Goal: Task Accomplishment & Management: Manage account settings

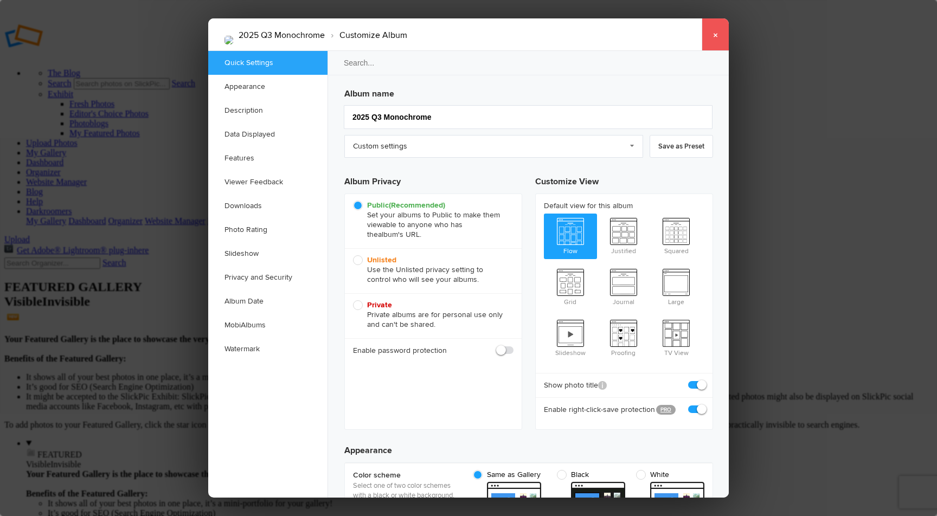
click at [715, 35] on link "×" at bounding box center [715, 34] width 27 height 33
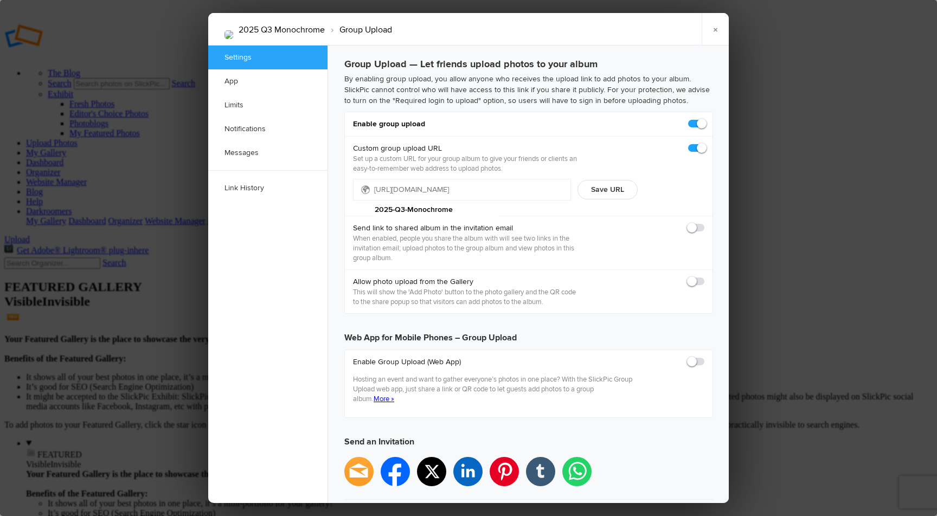
type input "2025-09-30 11:59 PM"
click at [265, 186] on link "Link History" at bounding box center [267, 188] width 119 height 24
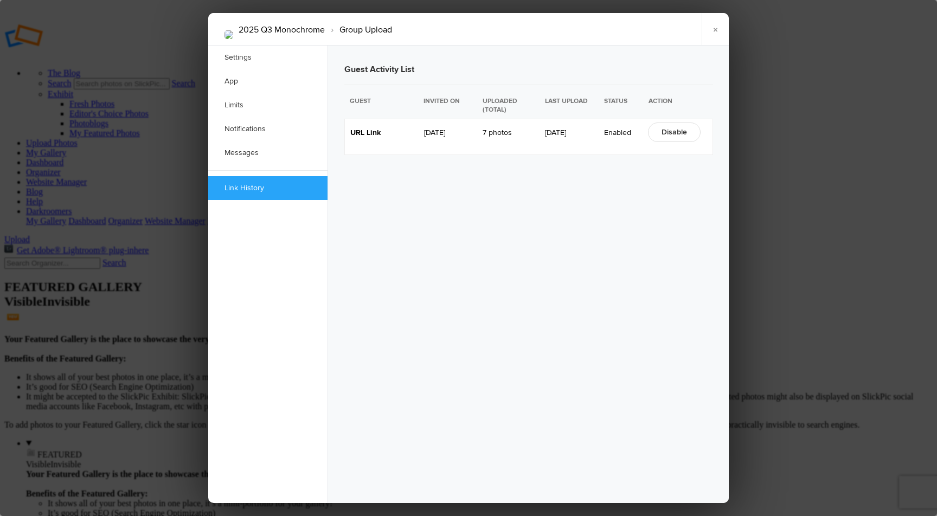
scroll to position [2, 0]
click at [671, 134] on link "Disable" at bounding box center [674, 133] width 53 height 20
click at [678, 132] on link "Enable" at bounding box center [673, 133] width 50 height 20
click at [721, 28] on link "×" at bounding box center [715, 29] width 27 height 33
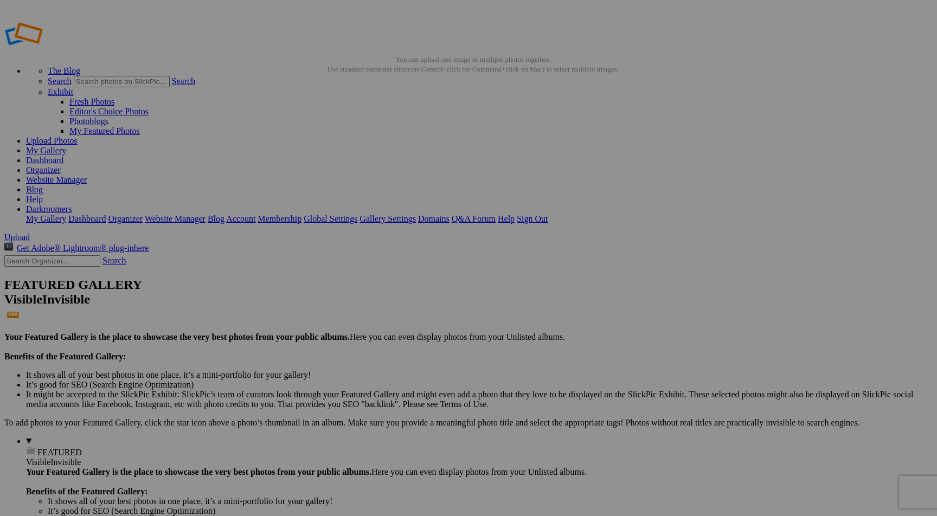
type input "<a href='https://www.slickpic.com/share/R5DYgVGmD5MMzg/albums/2025-Q3-Monochrom…"
type input "https://cdn-share.slickpic.com/u/Darkroomers/2025-Q3-Monochrome/org/overall+win…"
type input "[URL=https://www.slickpic.com/share/R5DYgVGmD5MMzg/albums/2025-Q3-Monochrome/ph…"
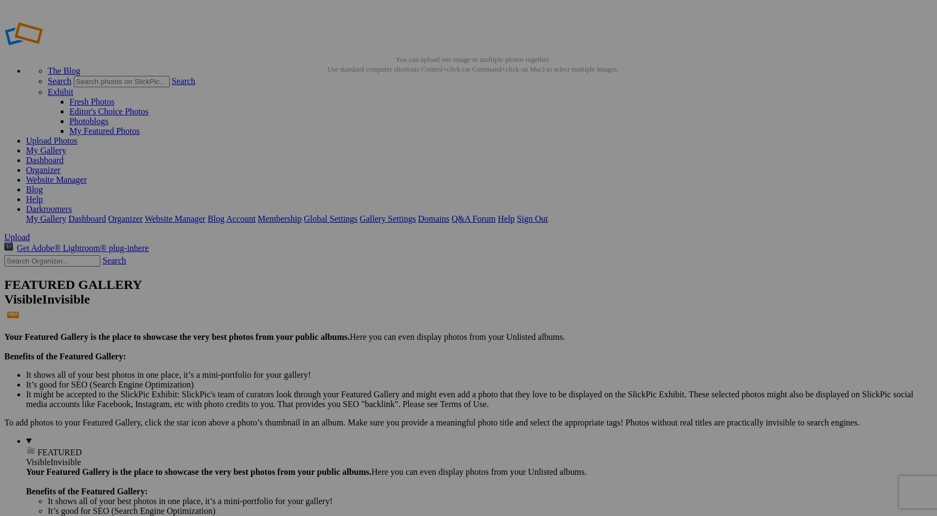
type input "2025 Q3 Monochrome Test"
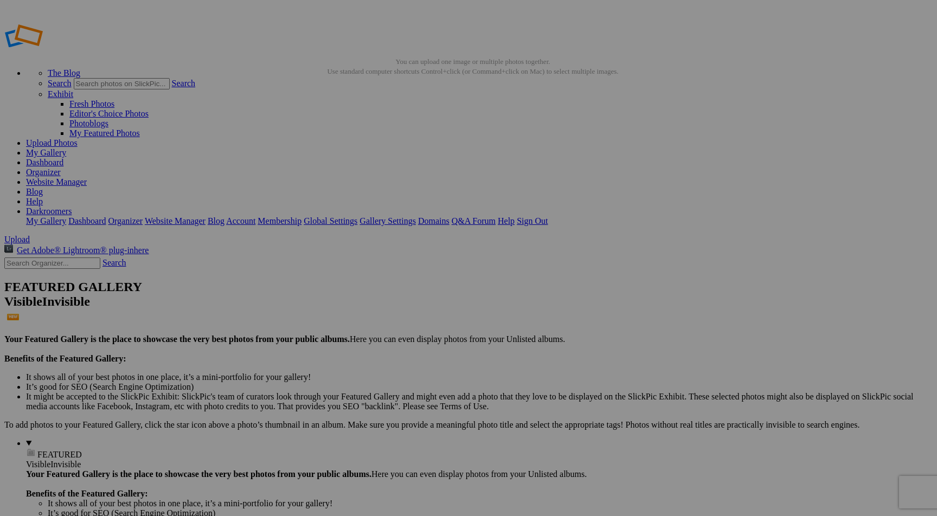
type input "2025 Q3 Color Test"
click at [416, 216] on link "Gallery Settings" at bounding box center [388, 220] width 56 height 9
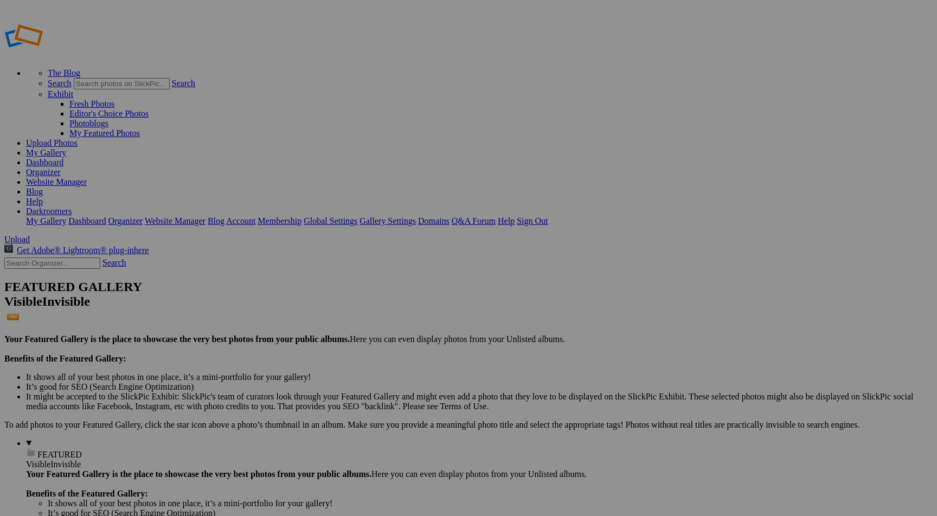
type input "2025 Q3 Monochrome"
click at [372, 312] on link "Create" at bounding box center [360, 316] width 23 height 9
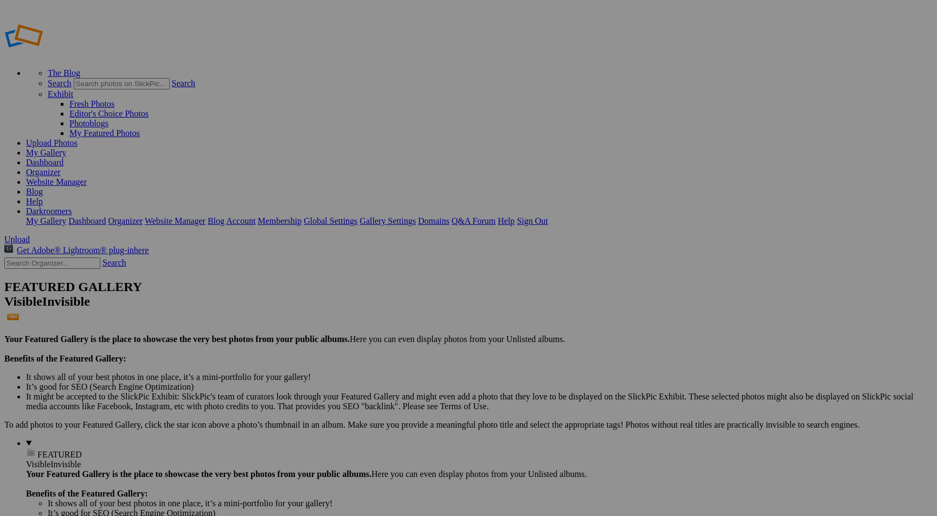
type input "2025 Q3 Color"
click at [372, 312] on span "Create" at bounding box center [360, 316] width 23 height 9
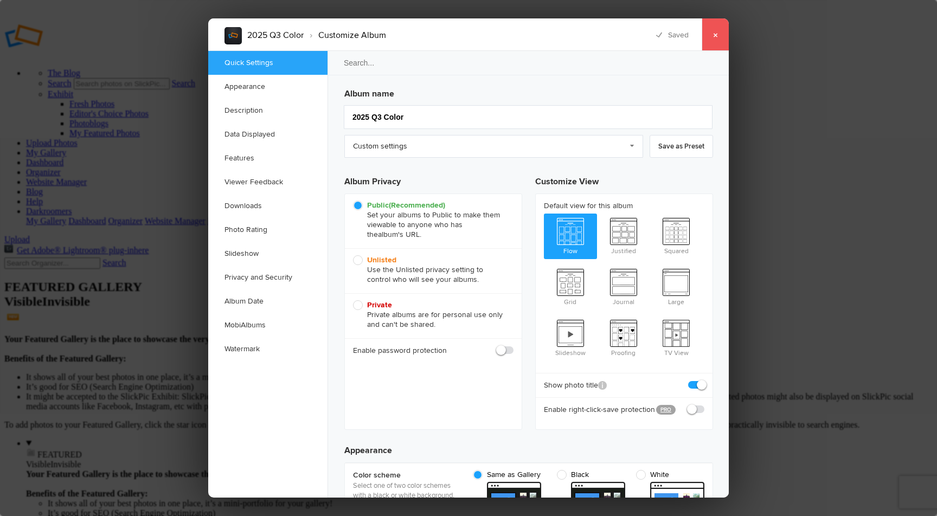
click at [718, 33] on link "×" at bounding box center [715, 34] width 27 height 33
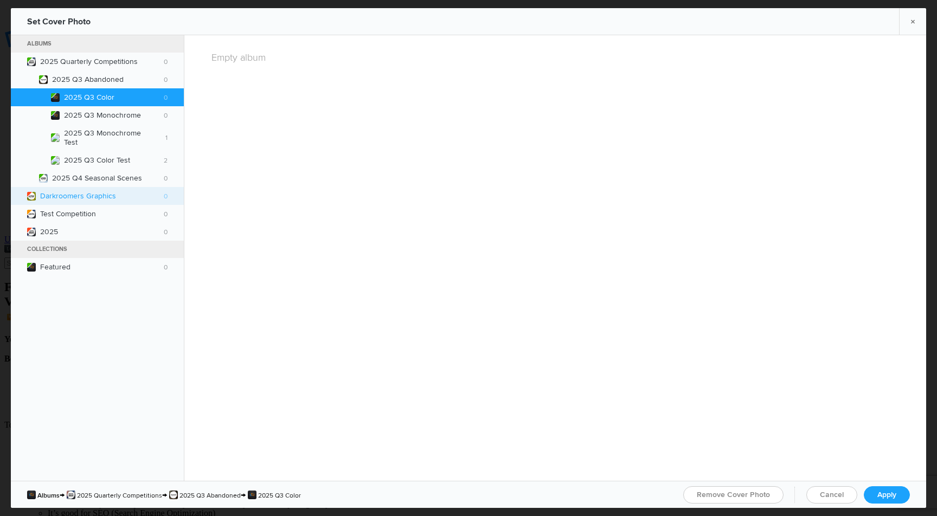
click at [79, 191] on b "Darkroomers Graphics 0" at bounding box center [103, 195] width 127 height 9
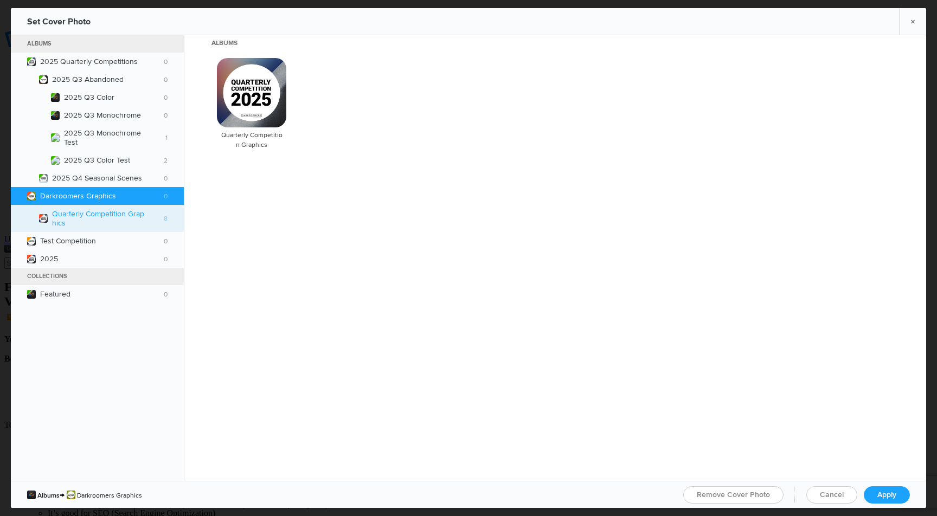
click at [88, 215] on b "Quarterly Competition Graphics 8" at bounding box center [110, 218] width 116 height 18
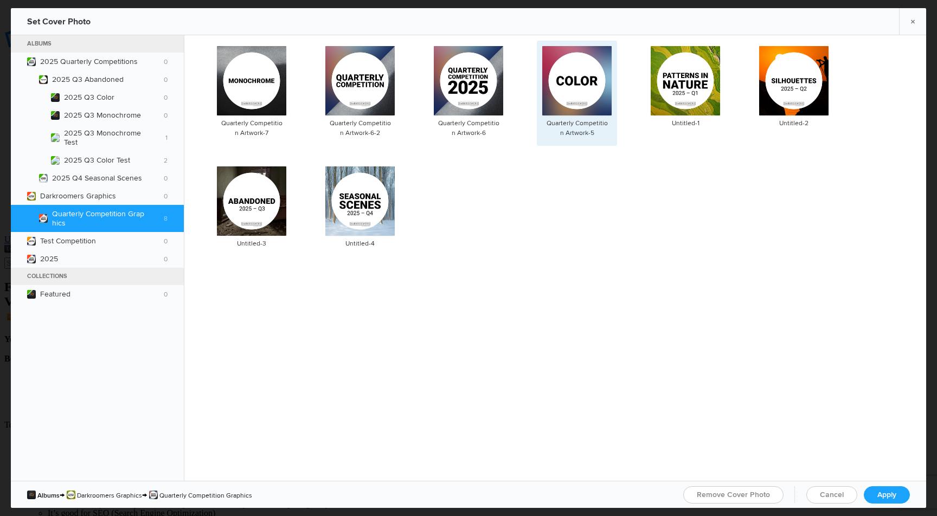
click at [569, 91] on img at bounding box center [576, 80] width 69 height 69
click at [892, 497] on span "Apply" at bounding box center [887, 494] width 19 height 9
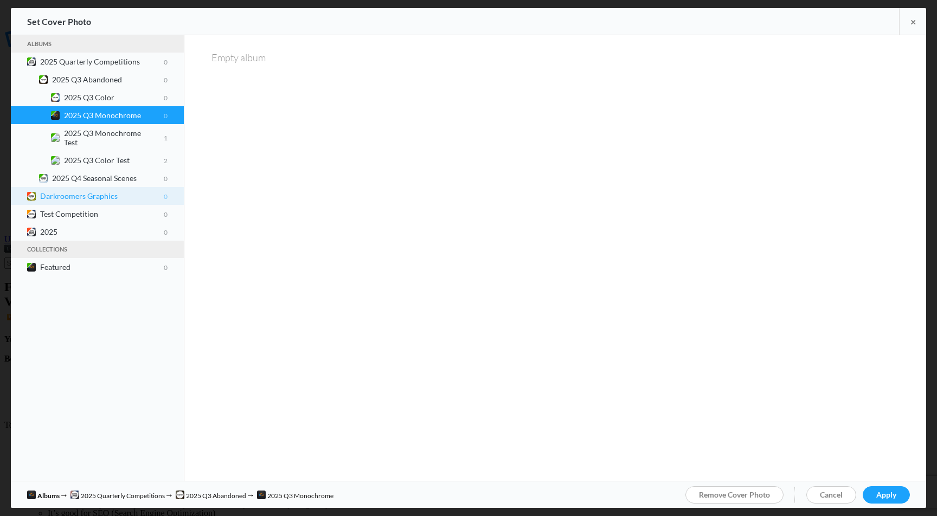
click at [91, 191] on b "Darkroomers Graphics 0" at bounding box center [103, 195] width 127 height 9
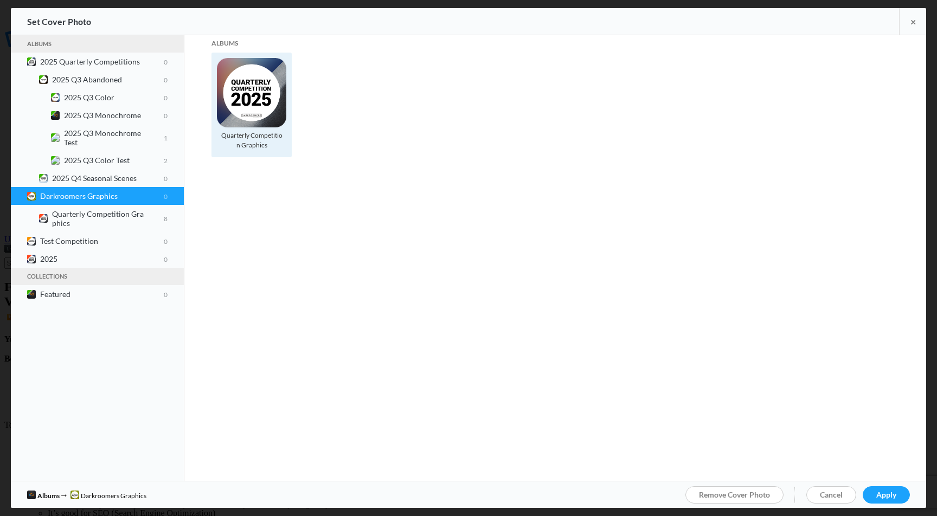
click at [241, 116] on img at bounding box center [251, 92] width 69 height 69
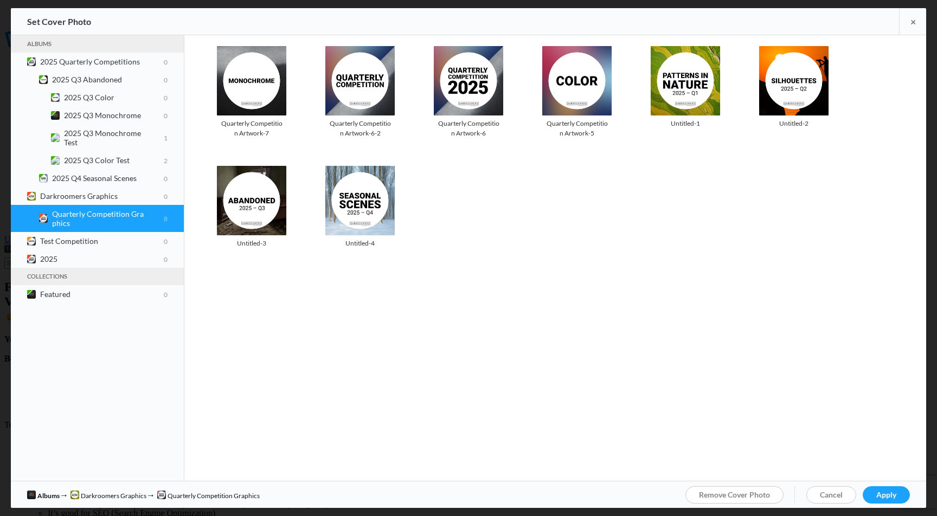
click at [204, 80] on div "Photo is hidden Quarterly Competition Artwork-7 Photo is hidden Quarterly Compe…" at bounding box center [560, 156] width 731 height 230
click at [241, 84] on img at bounding box center [251, 80] width 69 height 69
click at [885, 493] on span "Apply" at bounding box center [887, 494] width 20 height 9
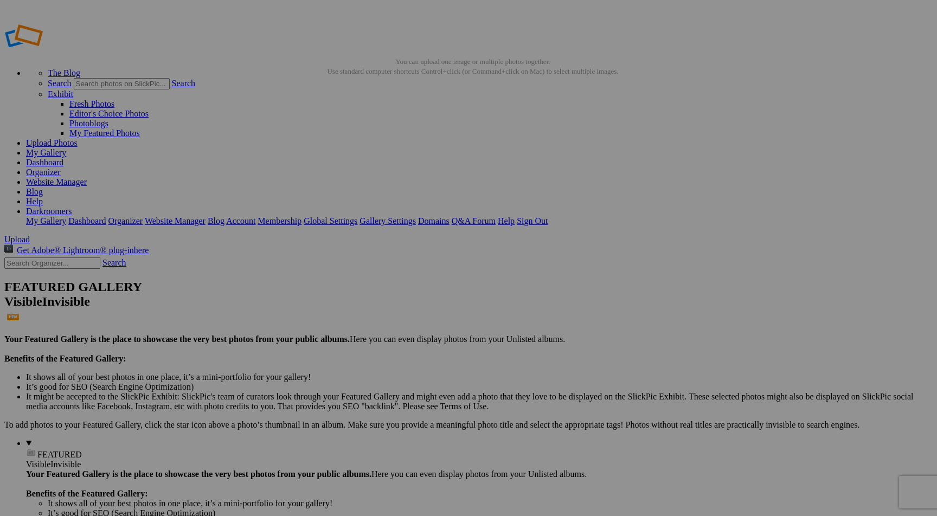
drag, startPoint x: 253, startPoint y: 84, endPoint x: 254, endPoint y: 92, distance: 7.7
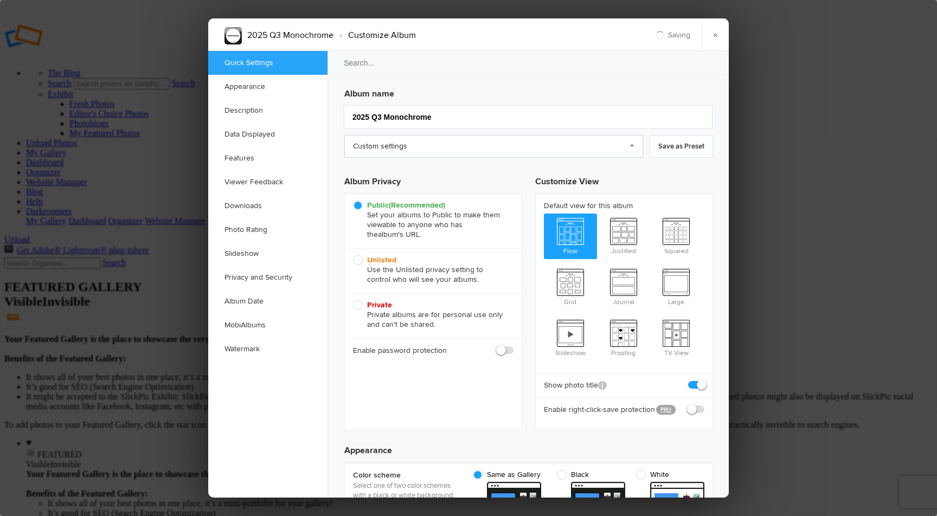
click at [518, 149] on link "Custom settings" at bounding box center [493, 146] width 299 height 23
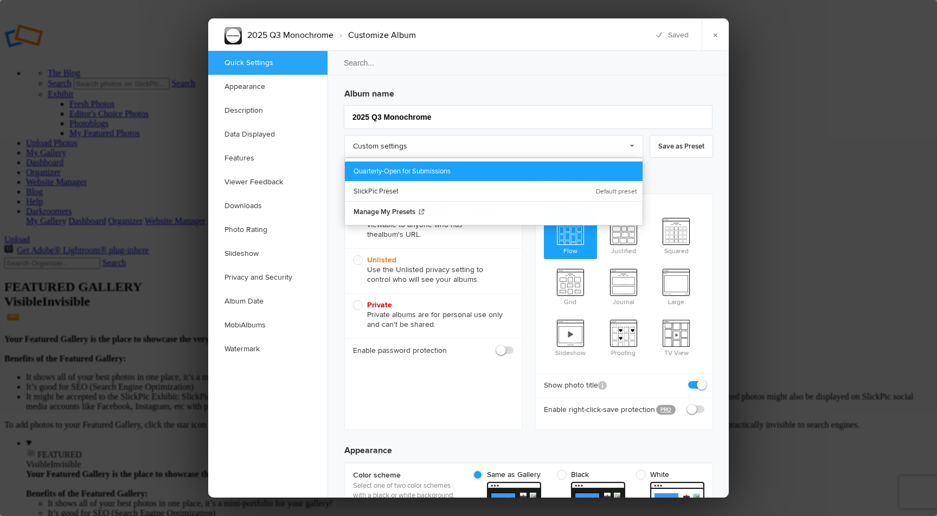
click at [482, 169] on link "Quarterly-Open for Submissions" at bounding box center [494, 172] width 298 height 20
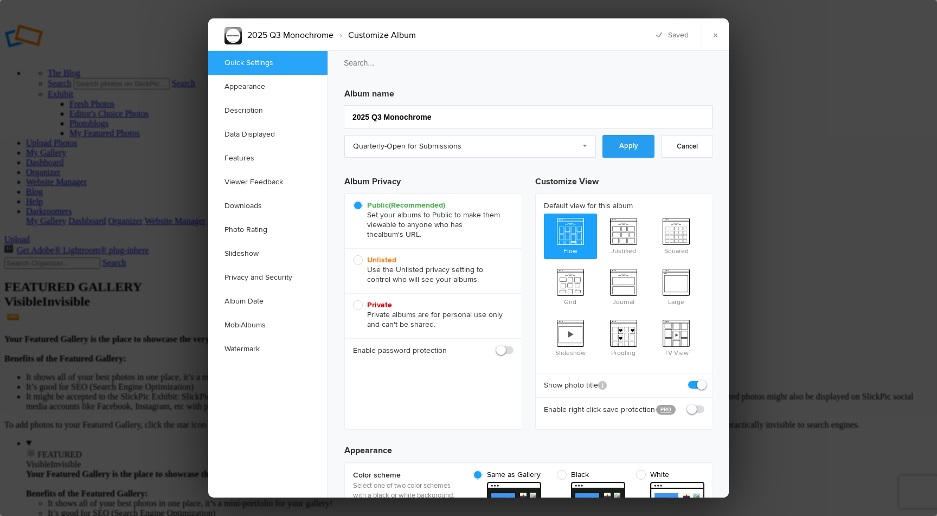
click at [642, 146] on link "Apply" at bounding box center [629, 146] width 52 height 23
checkbox input "true"
radio input "false"
radio input "true"
checkbox input "false"
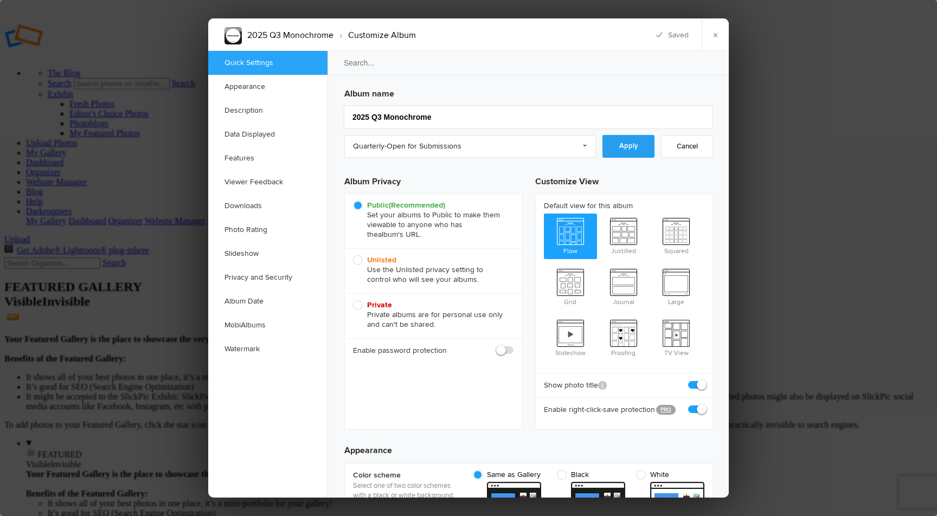
checkbox input "false"
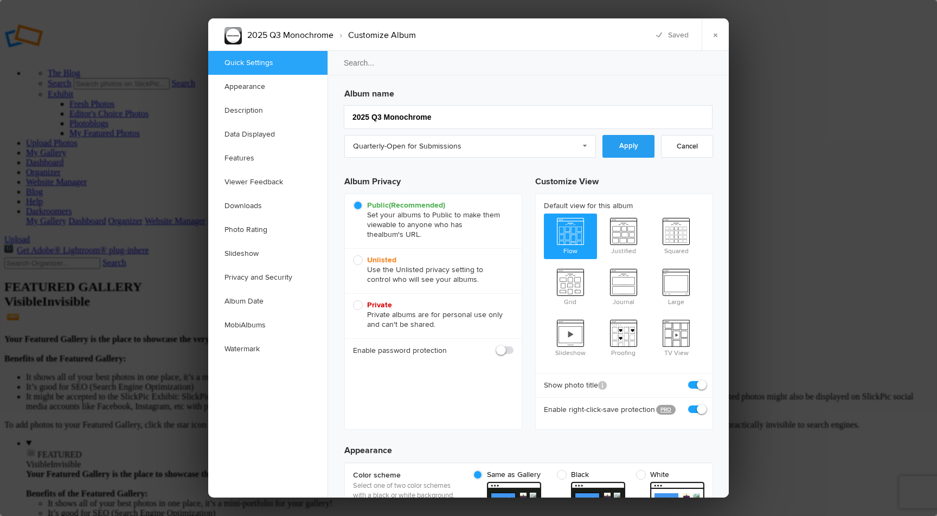
checkbox input "false"
checkbox input "true"
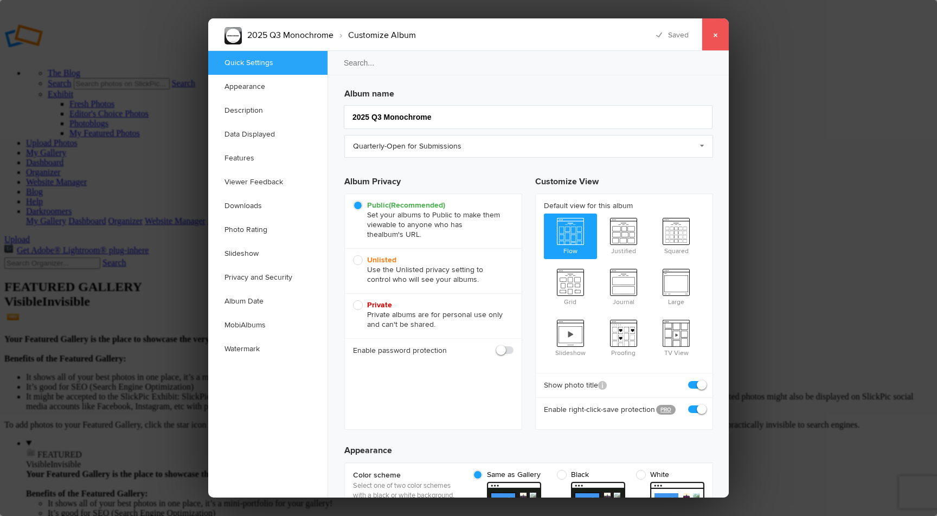
click at [712, 34] on link "×" at bounding box center [715, 34] width 27 height 33
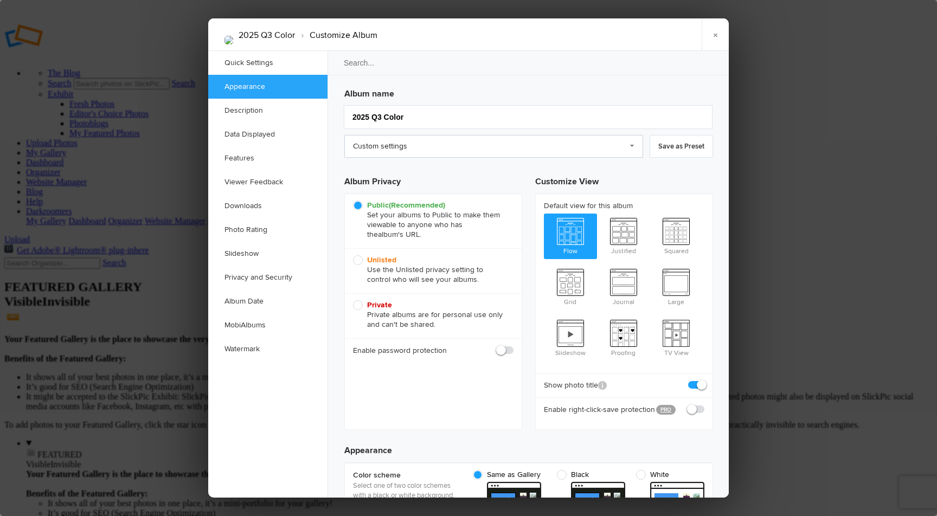
click at [460, 148] on link "Custom settings" at bounding box center [493, 146] width 299 height 23
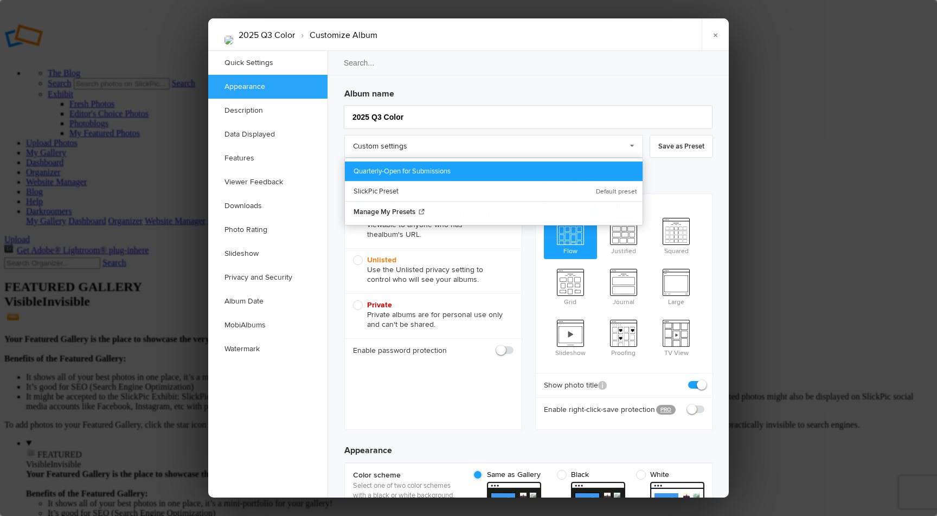
click at [445, 171] on link "Quarterly-Open for Submissions" at bounding box center [494, 172] width 298 height 20
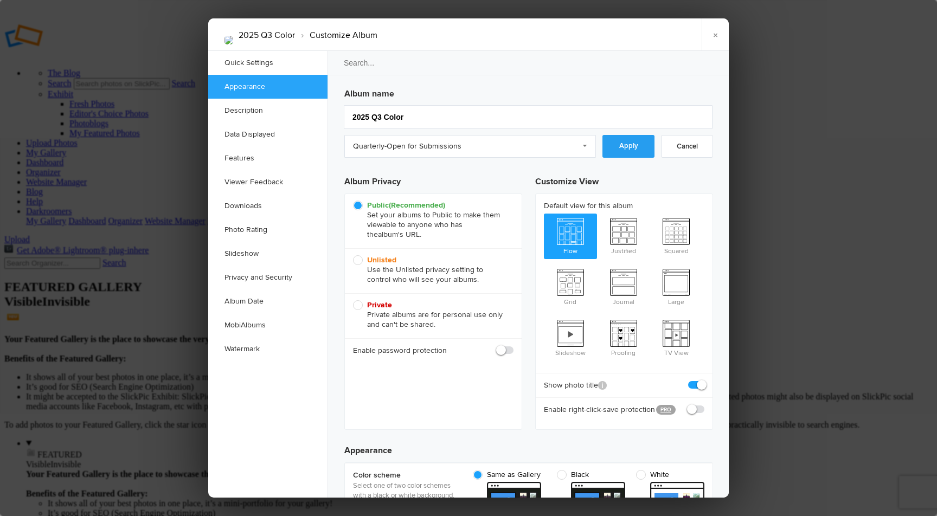
click at [627, 145] on link "Apply" at bounding box center [629, 146] width 52 height 23
checkbox input "true"
radio input "false"
radio input "true"
checkbox input "false"
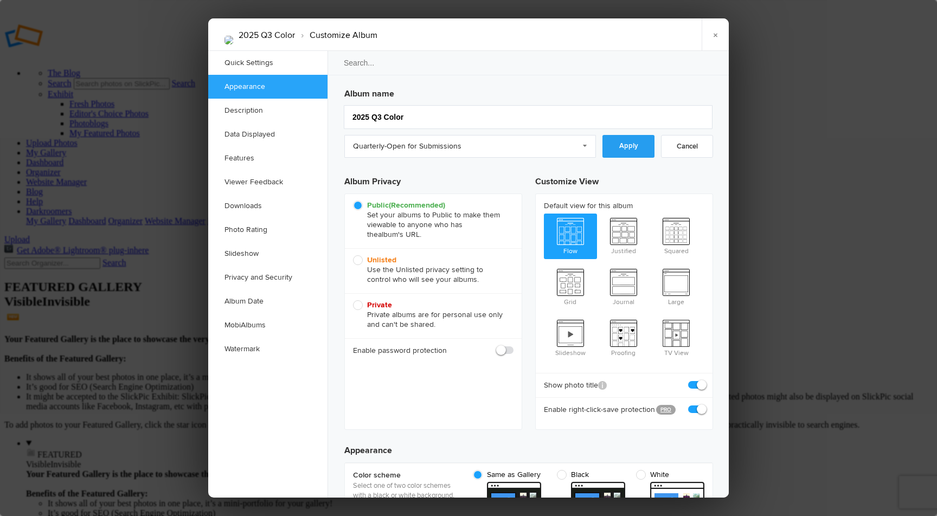
checkbox input "false"
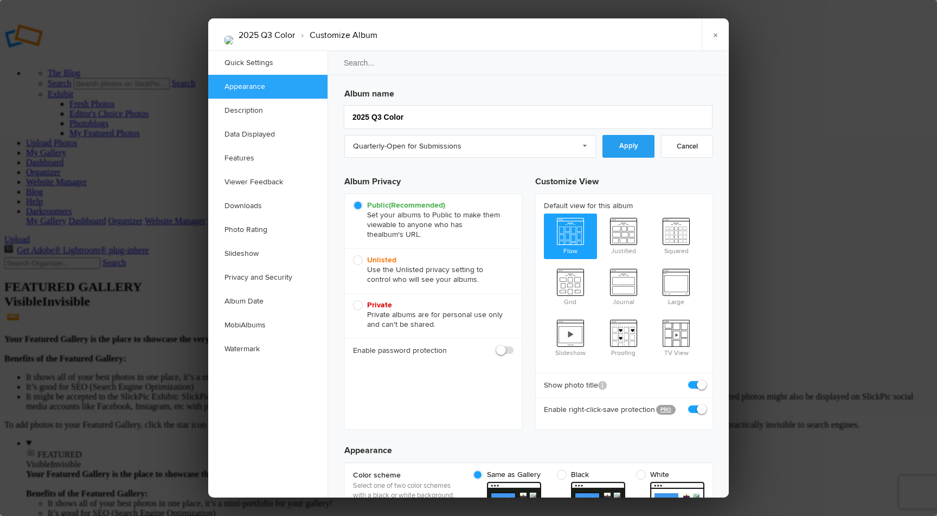
checkbox input "false"
checkbox input "true"
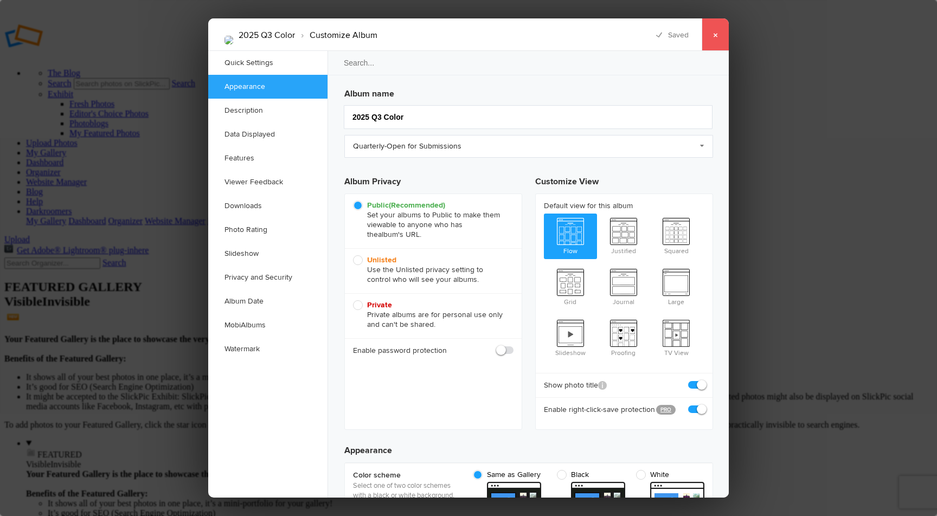
click at [717, 32] on link "×" at bounding box center [715, 34] width 27 height 33
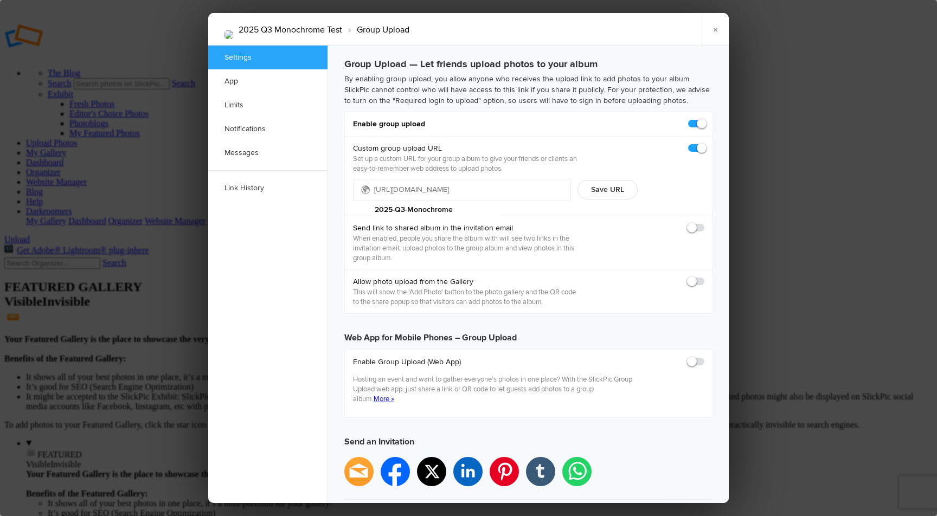
type input "[DATE] 11:59 PM"
click at [705, 119] on span at bounding box center [705, 119] width 0 height 0
click at [704, 119] on input "checkbox" at bounding box center [704, 118] width 1 height 1
checkbox input "false"
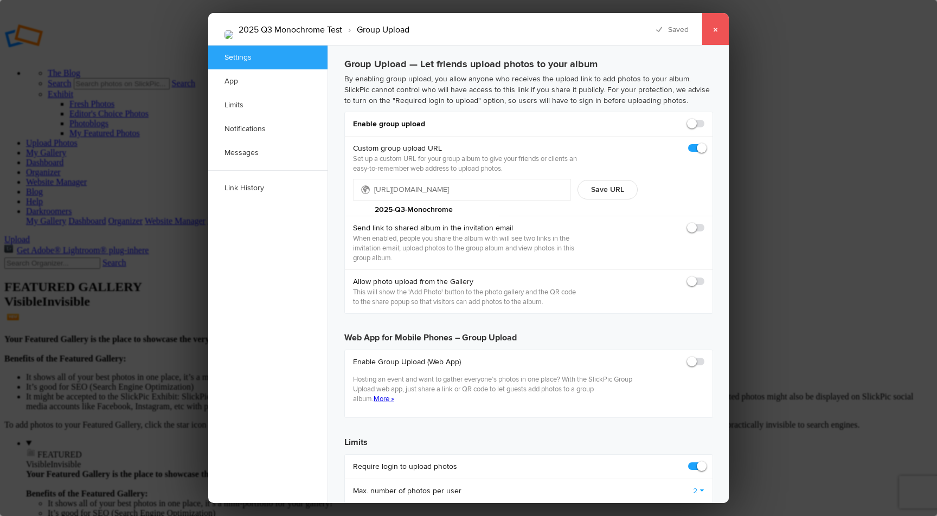
click at [721, 25] on link "×" at bounding box center [715, 29] width 27 height 33
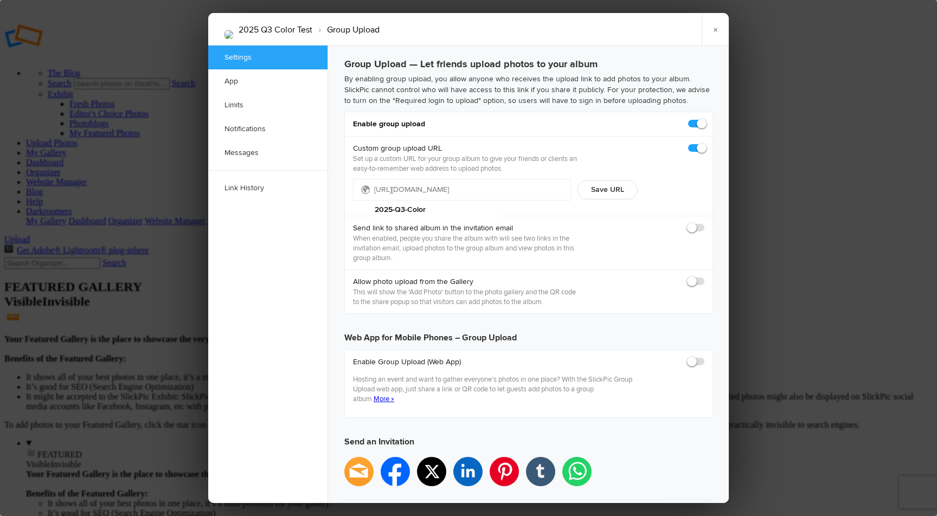
type input "[DATE] 11:59 PM"
click at [707, 123] on div "Enable group upload" at bounding box center [529, 124] width 368 height 24
click at [705, 119] on span at bounding box center [705, 119] width 0 height 0
click at [704, 119] on input "checkbox" at bounding box center [704, 118] width 1 height 1
checkbox input "false"
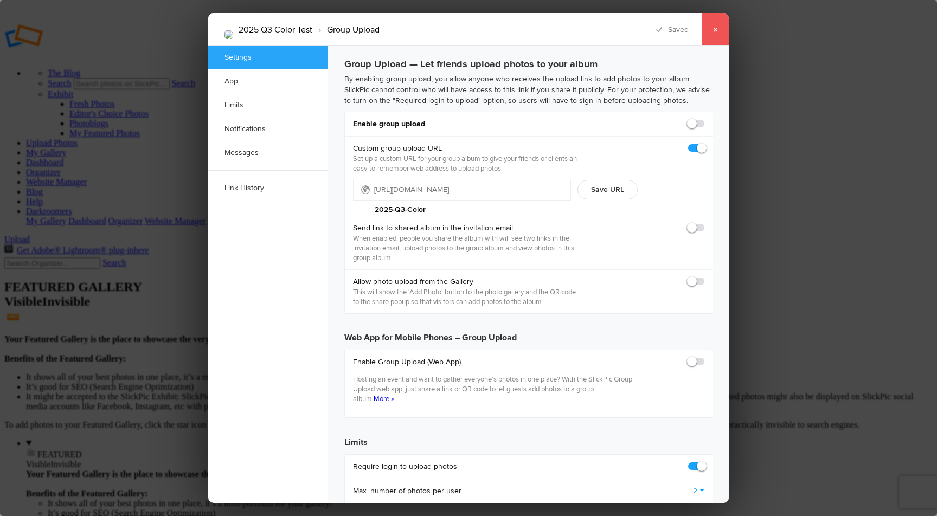
click at [720, 23] on link "×" at bounding box center [715, 29] width 27 height 33
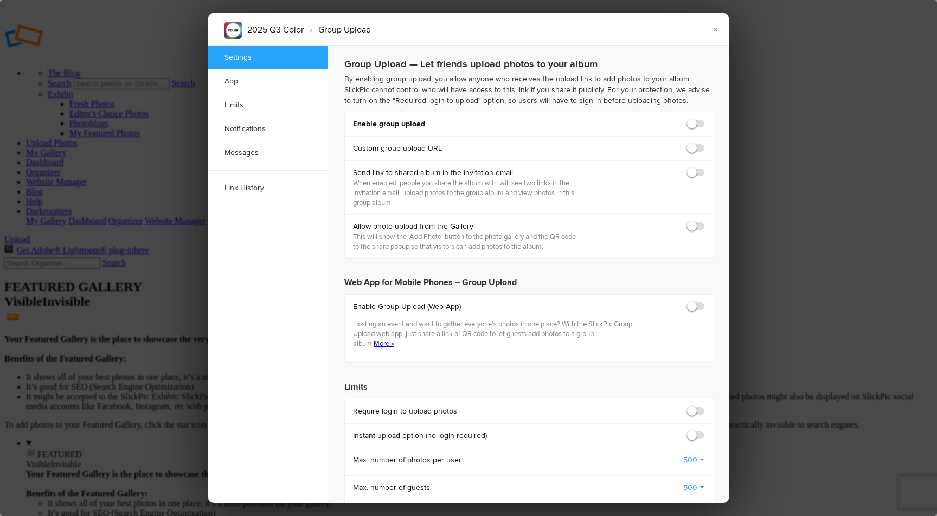
checkbox input "false"
checkbox input "true"
click at [705, 119] on span at bounding box center [705, 119] width 0 height 0
click at [704, 119] on input "checkbox" at bounding box center [704, 118] width 1 height 1
checkbox input "true"
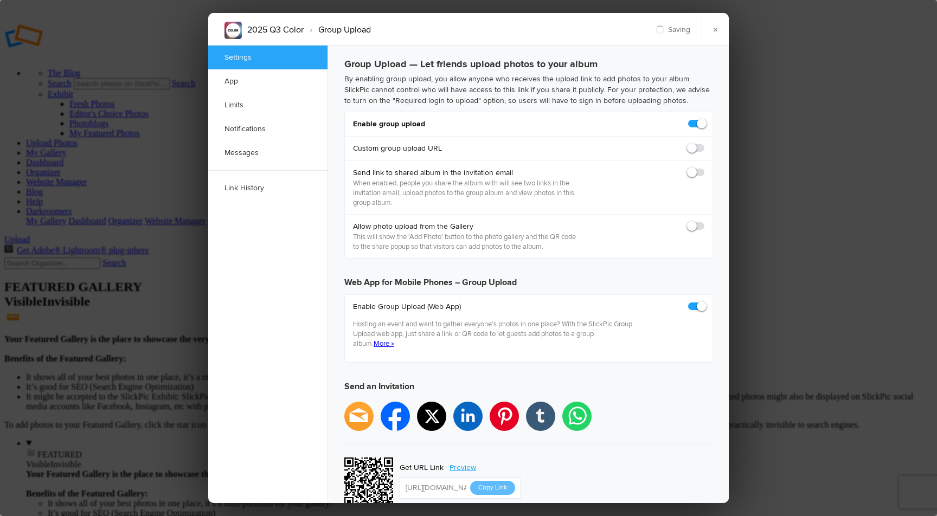
type input "https://slickpic.us/182418914mkL"
click at [705, 143] on span at bounding box center [705, 143] width 0 height 0
click at [704, 143] on input "checkbox" at bounding box center [704, 143] width 1 height 1
checkbox input "true"
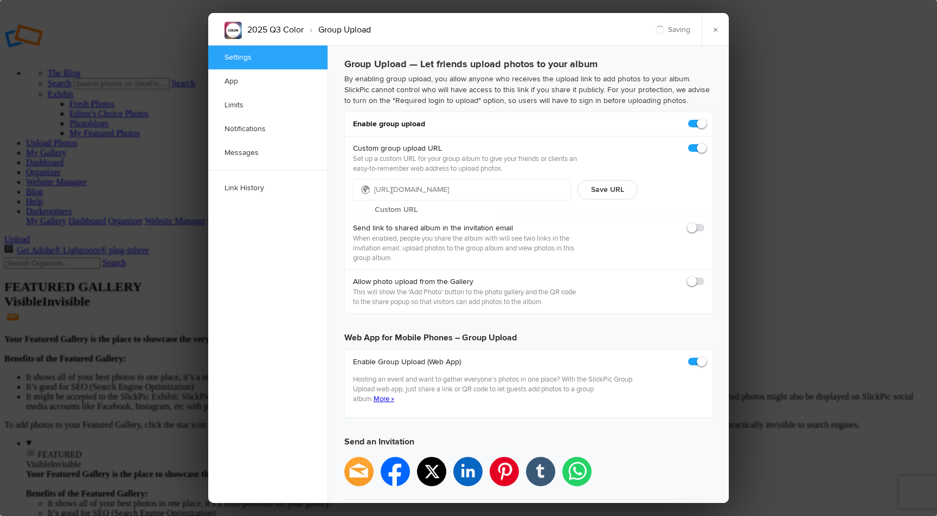
type input "https://slickpic.us/182418922jcw"
click at [499, 202] on input "text" at bounding box center [436, 210] width 125 height 16
click at [616, 191] on button "Save URL" at bounding box center [608, 190] width 60 height 20
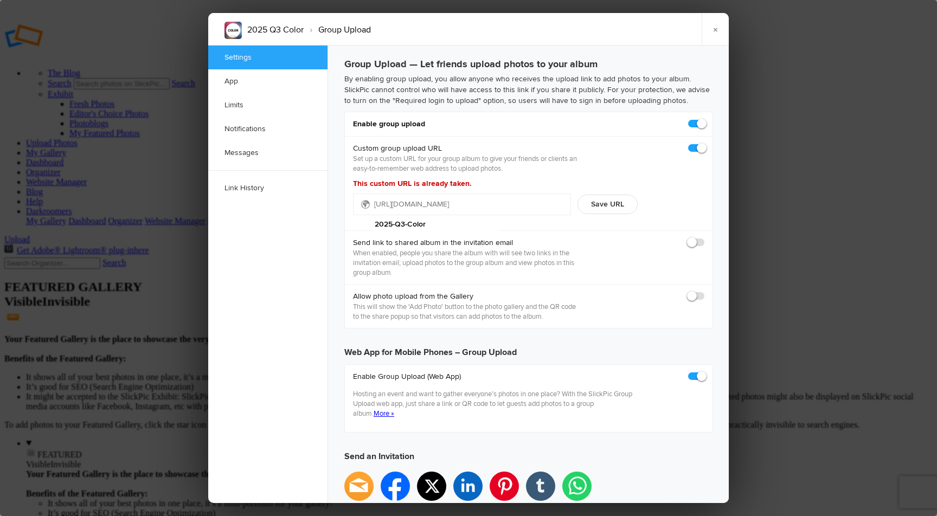
click at [444, 216] on input "2025-Q3-Color" at bounding box center [436, 224] width 125 height 16
drag, startPoint x: 480, startPoint y: 204, endPoint x: 436, endPoint y: 202, distance: 43.5
click at [436, 216] on input "25-Q3-Color" at bounding box center [436, 224] width 125 height 16
type input "Q3-2025-Color"
click at [625, 198] on button "Save URL" at bounding box center [608, 205] width 60 height 20
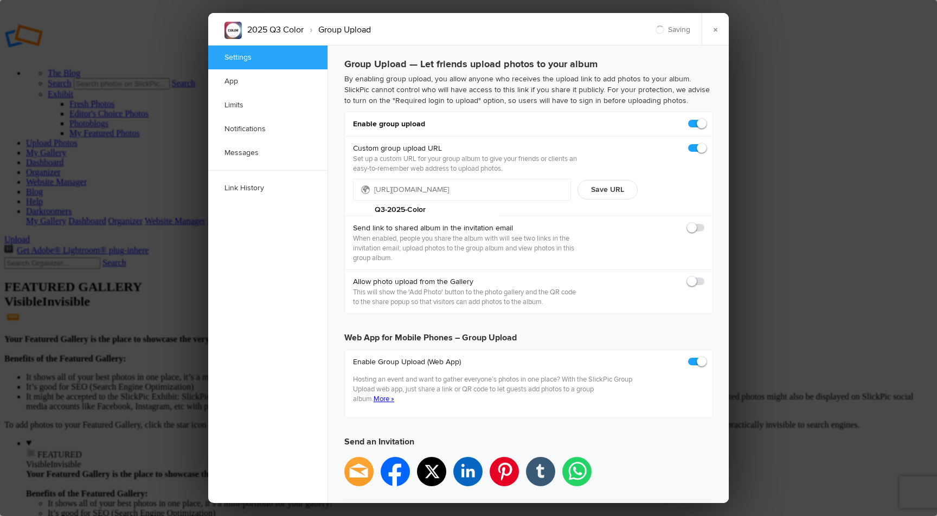
type input "https://slickpic.us/Q3-2025-Color"
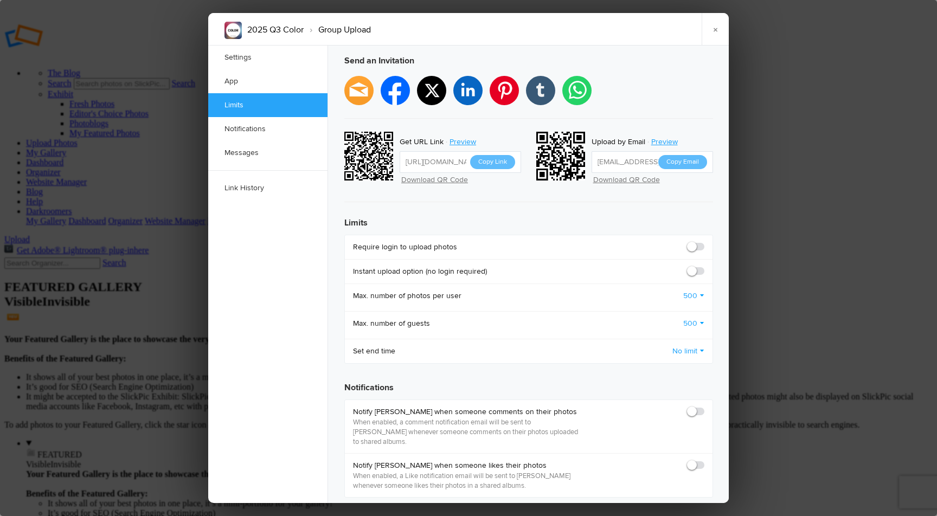
scroll to position [401, 0]
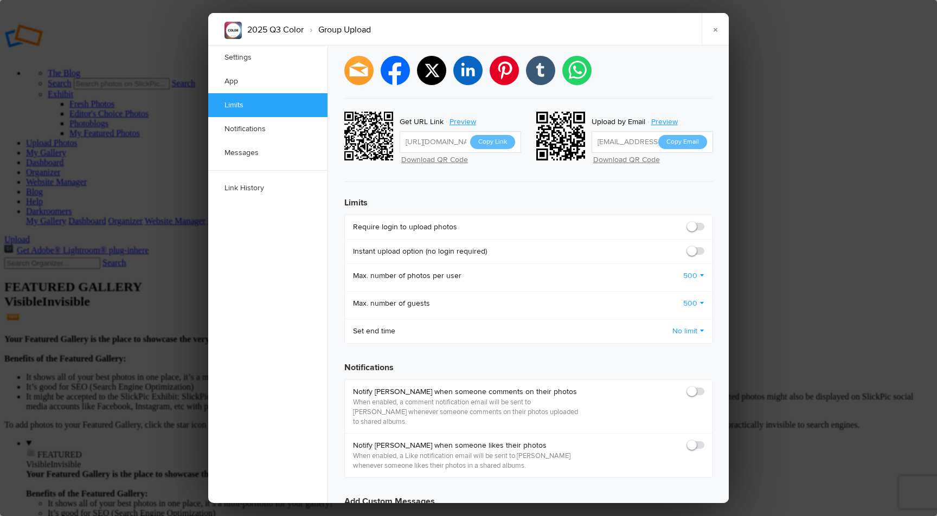
click at [705, 222] on span at bounding box center [705, 222] width 0 height 0
click at [704, 221] on input "checkbox" at bounding box center [704, 221] width 1 height 1
checkbox input "true"
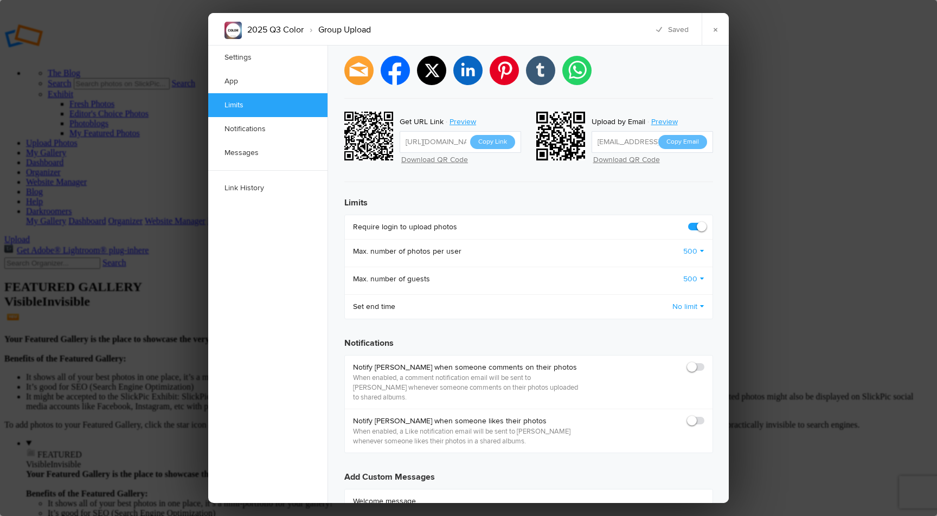
click at [700, 246] on link "500" at bounding box center [694, 251] width 21 height 11
click at [638, 301] on link "2" at bounding box center [655, 309] width 98 height 17
click at [697, 274] on link "500" at bounding box center [694, 279] width 21 height 11
click at [643, 433] on link "50" at bounding box center [655, 441] width 98 height 17
click at [675, 302] on link "No limit" at bounding box center [689, 307] width 32 height 11
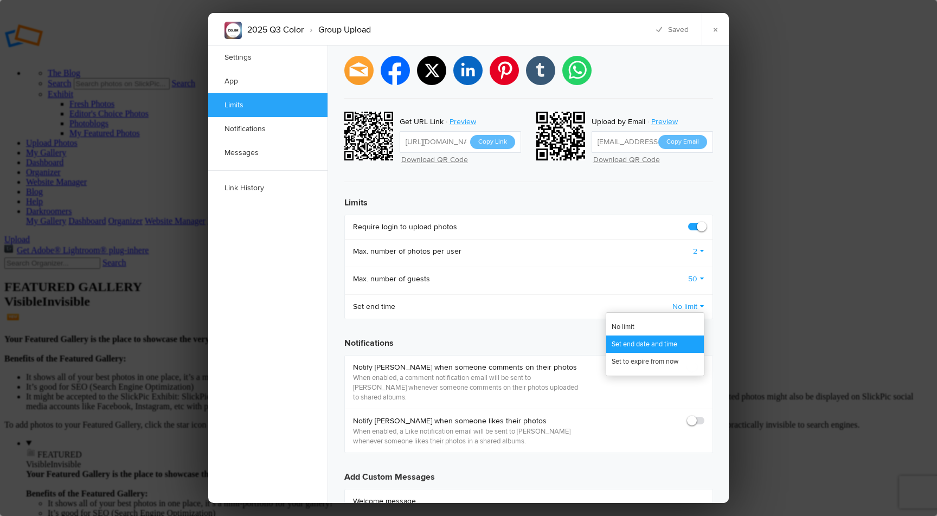
click at [648, 336] on link "Set end date and time" at bounding box center [655, 344] width 98 height 17
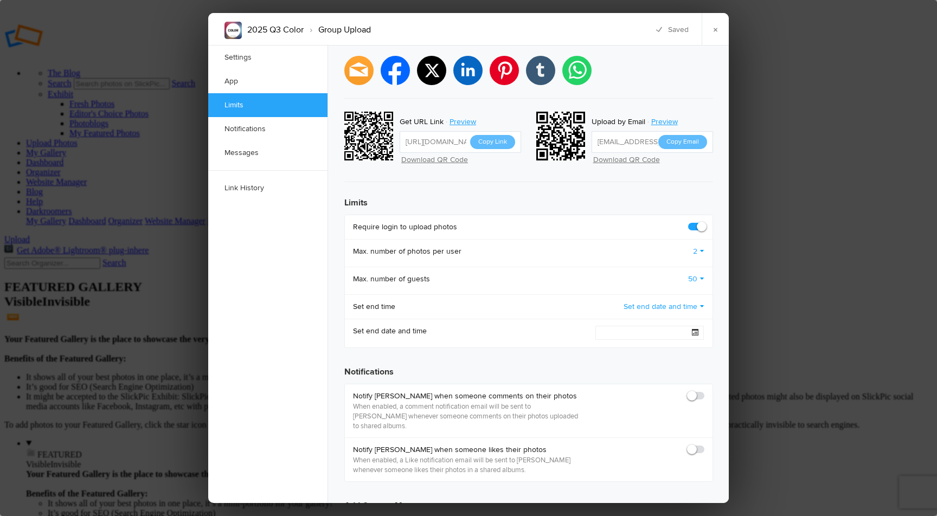
click at [694, 329] on span at bounding box center [695, 332] width 7 height 7
click at [692, 368] on button "Next month" at bounding box center [694, 381] width 17 height 27
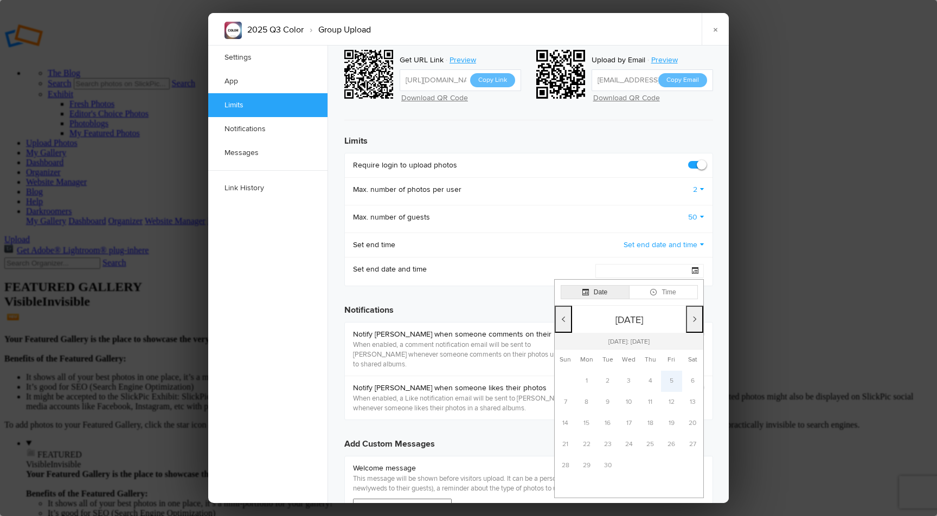
scroll to position [475, 0]
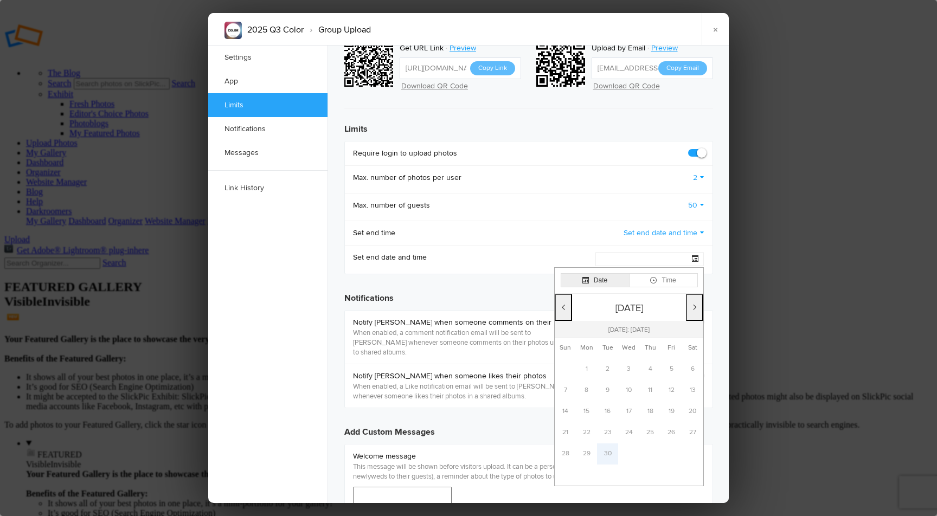
click at [604, 444] on td "30" at bounding box center [607, 454] width 21 height 21
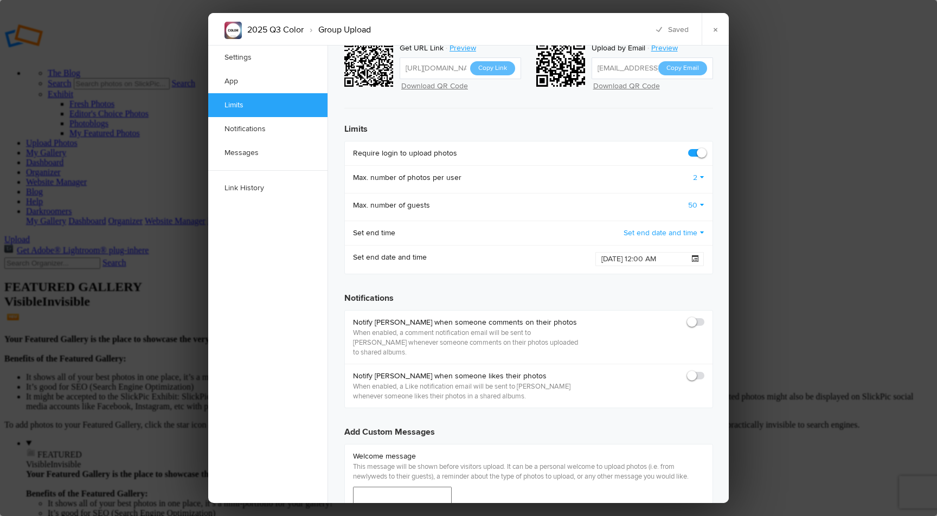
click at [648, 252] on input "2025-09-30 12:00 AM" at bounding box center [650, 259] width 108 height 14
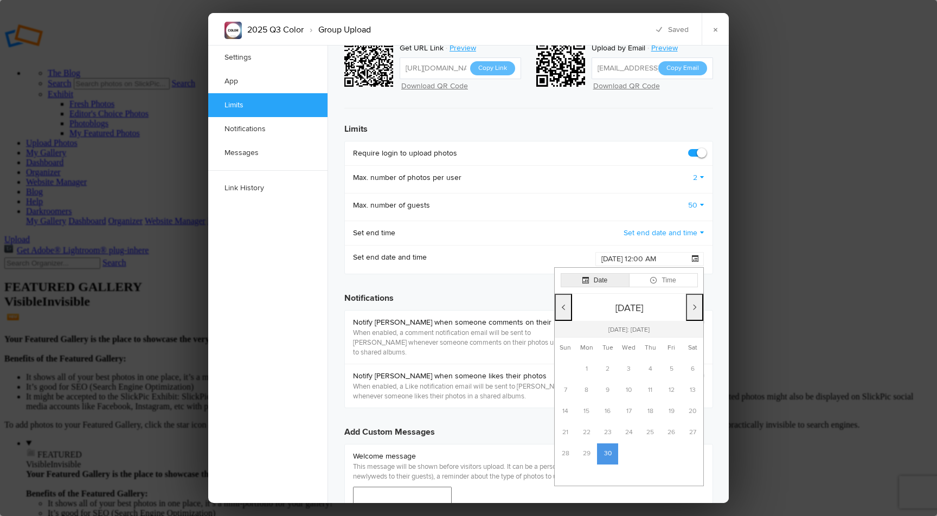
click at [667, 273] on button "Time" at bounding box center [663, 280] width 69 height 14
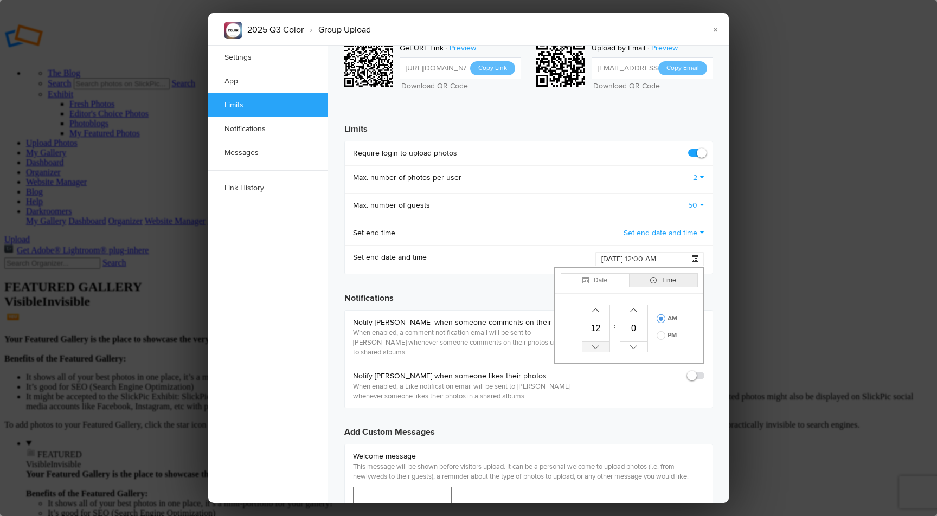
click at [597, 346] on span "Decrease" at bounding box center [595, 348] width 7 height 4
type input "2025-09-30 11:00 AM"
type input "11"
click at [637, 309] on span "Increase" at bounding box center [633, 311] width 7 height 4
type input "2025-09-30 11:01 AM"
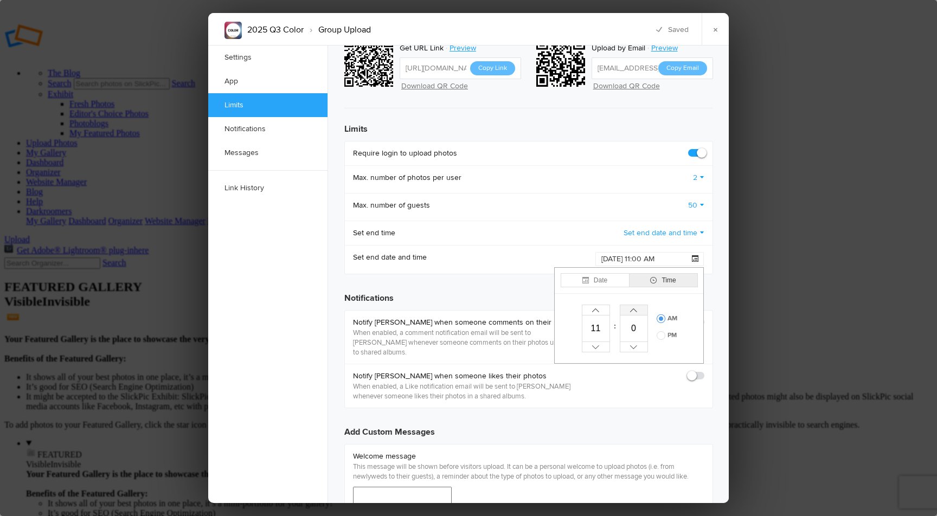
type input "1"
click at [633, 342] on button "Decrease" at bounding box center [634, 347] width 28 height 11
type input "2025-09-30 11:00 AM"
type input "0"
click at [633, 342] on button "Decrease" at bounding box center [634, 347] width 28 height 11
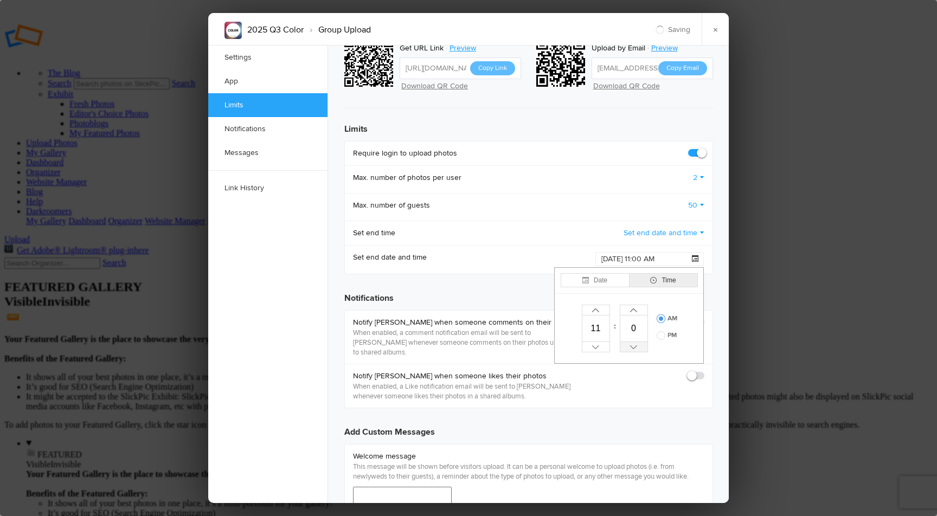
type input "2025-09-30 11:59 AM"
type input "59"
click at [666, 331] on label "PM" at bounding box center [667, 335] width 20 height 9
radio input "true"
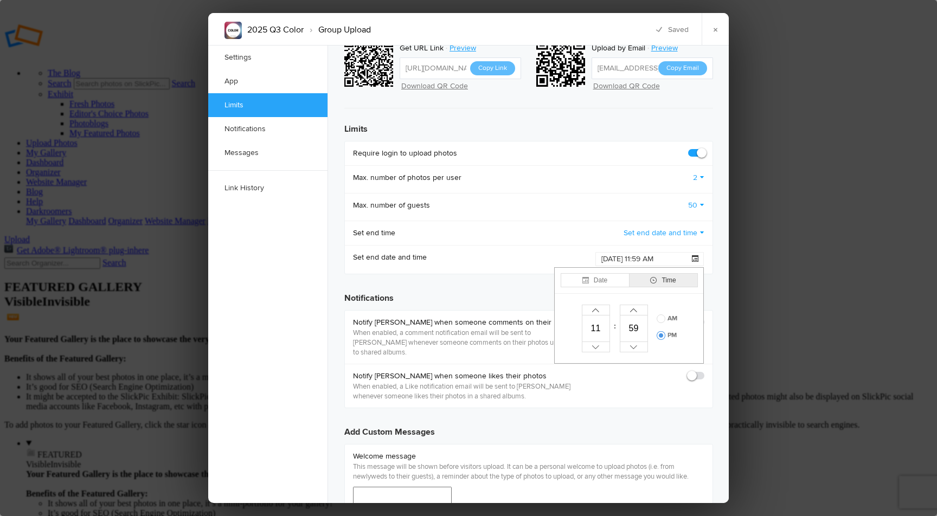
type input "2025-09-30 11:59 PM"
click at [528, 245] on div "Set end date and time 2025-09-30 11:59 PM Date Time Prev month September 2025 N…" at bounding box center [529, 259] width 368 height 29
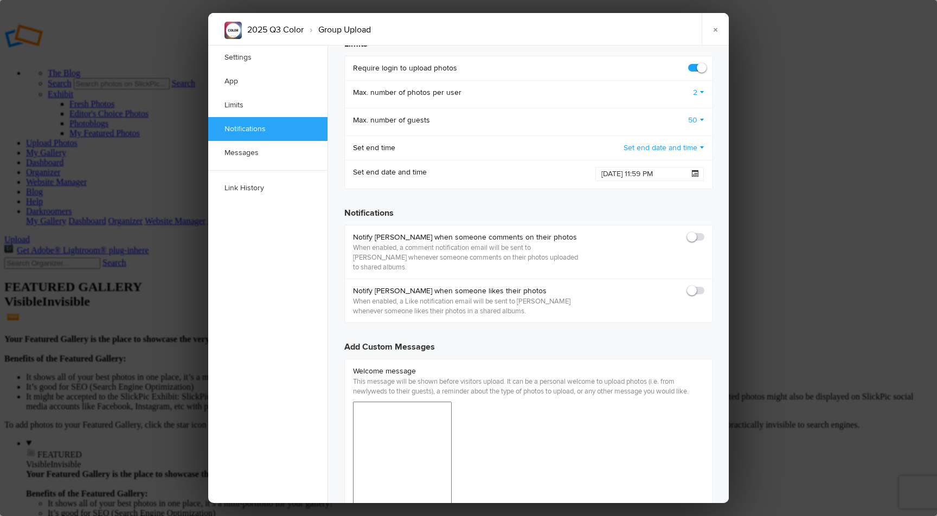
scroll to position [561, 0]
click at [705, 232] on span at bounding box center [705, 232] width 0 height 0
click at [704, 231] on input "checkbox" at bounding box center [704, 231] width 1 height 1
checkbox input "true"
click at [705, 285] on span at bounding box center [705, 285] width 0 height 0
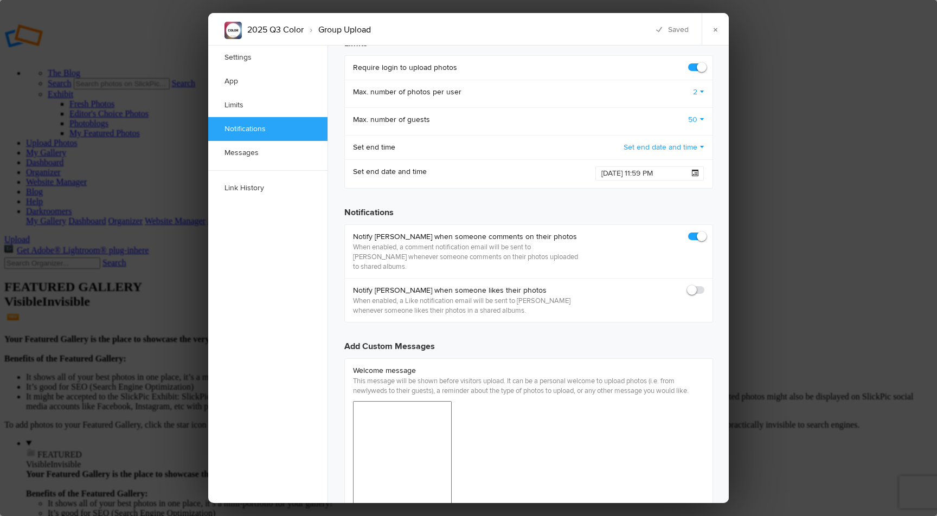
click at [704, 285] on input "checkbox" at bounding box center [704, 285] width 1 height 1
checkbox input "true"
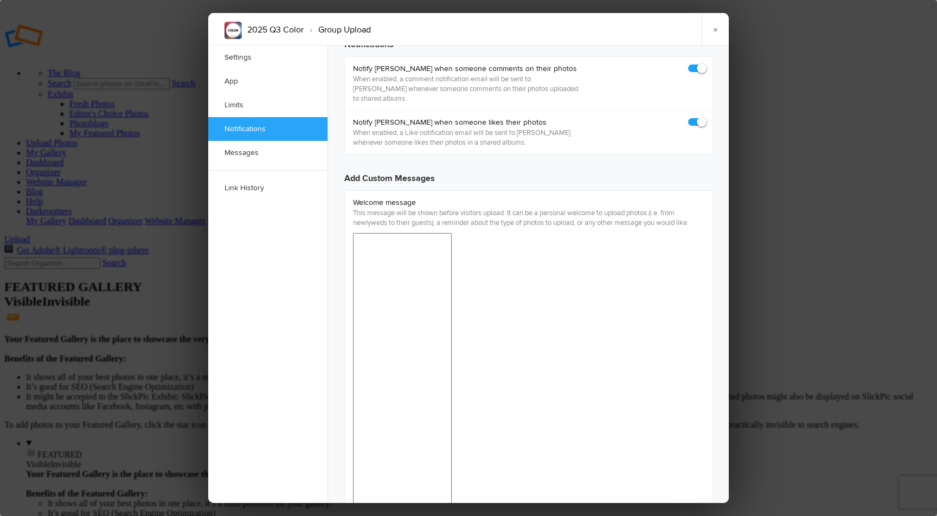
scroll to position [732, 0]
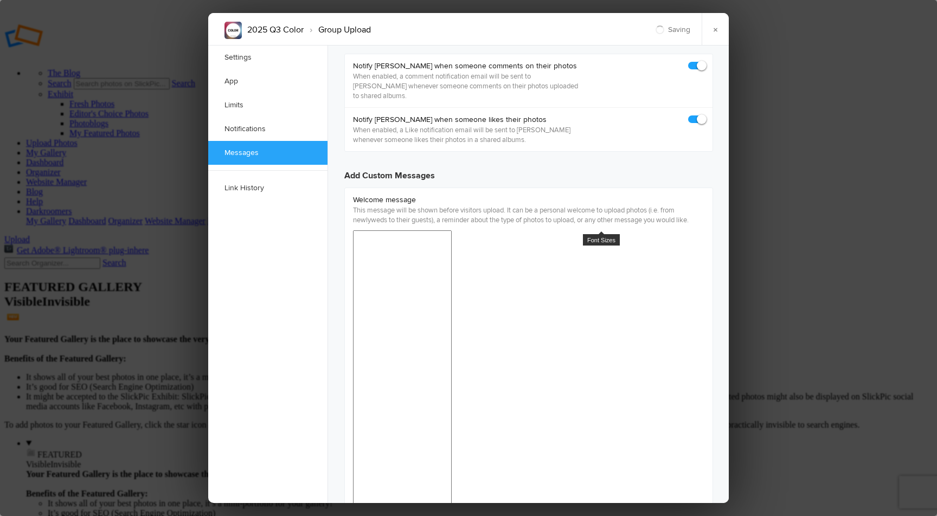
click at [599, 339] on div "36pt" at bounding box center [620, 335] width 100 height 15
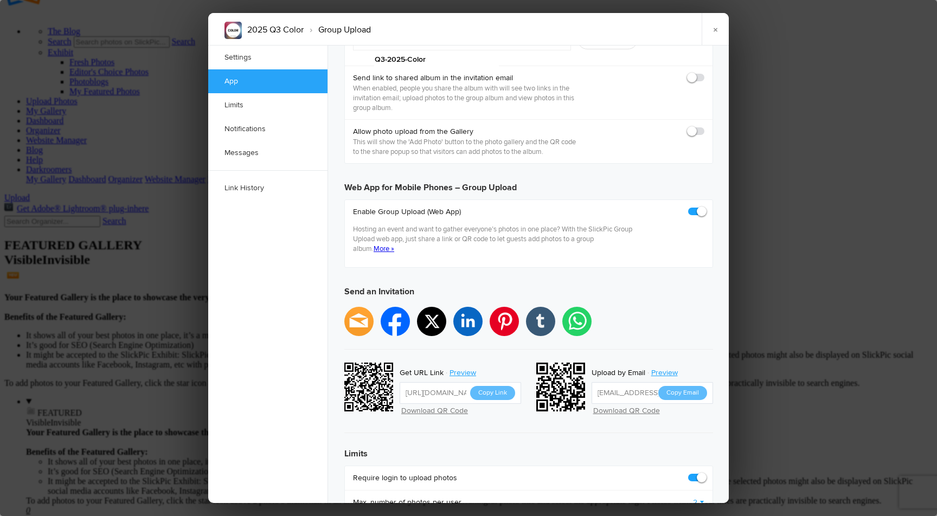
scroll to position [124, 0]
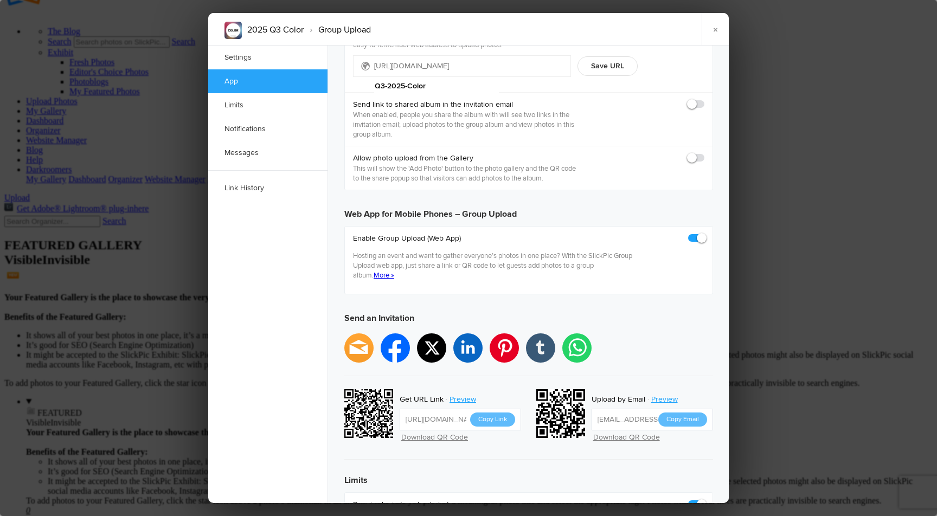
click at [705, 233] on span at bounding box center [705, 233] width 0 height 0
click at [704, 233] on input "checkbox" at bounding box center [704, 233] width 1 height 1
checkbox input "false"
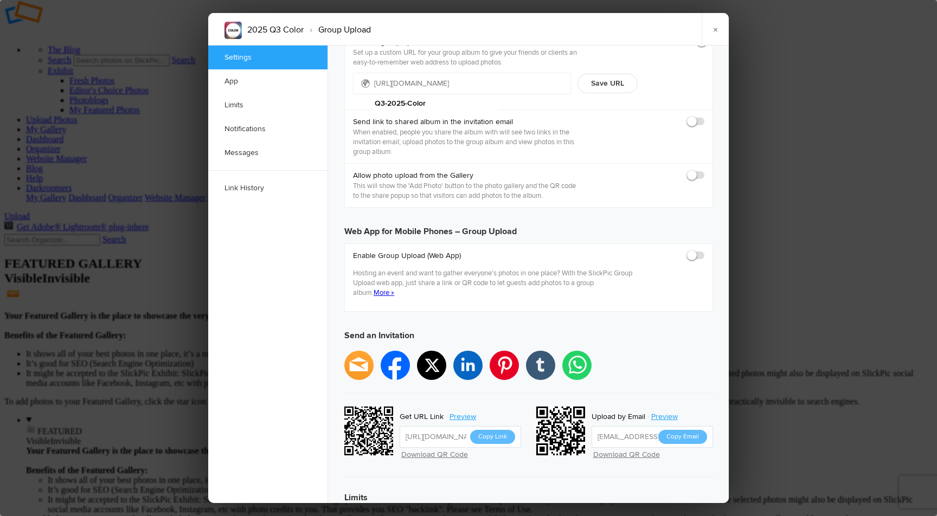
scroll to position [0, 0]
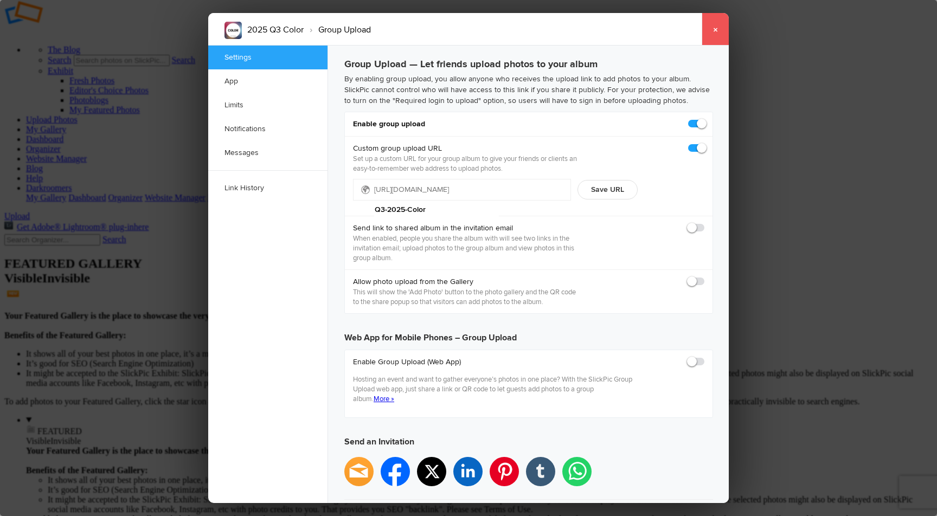
click at [719, 32] on link "×" at bounding box center [715, 29] width 27 height 33
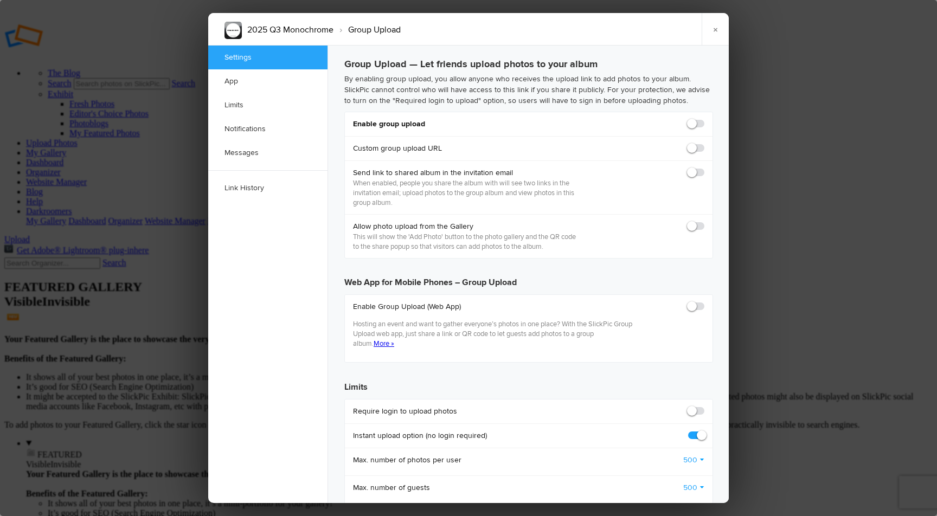
checkbox input "false"
checkbox input "true"
click at [705, 119] on span at bounding box center [705, 119] width 0 height 0
click at [704, 119] on input "checkbox" at bounding box center [704, 118] width 1 height 1
checkbox input "true"
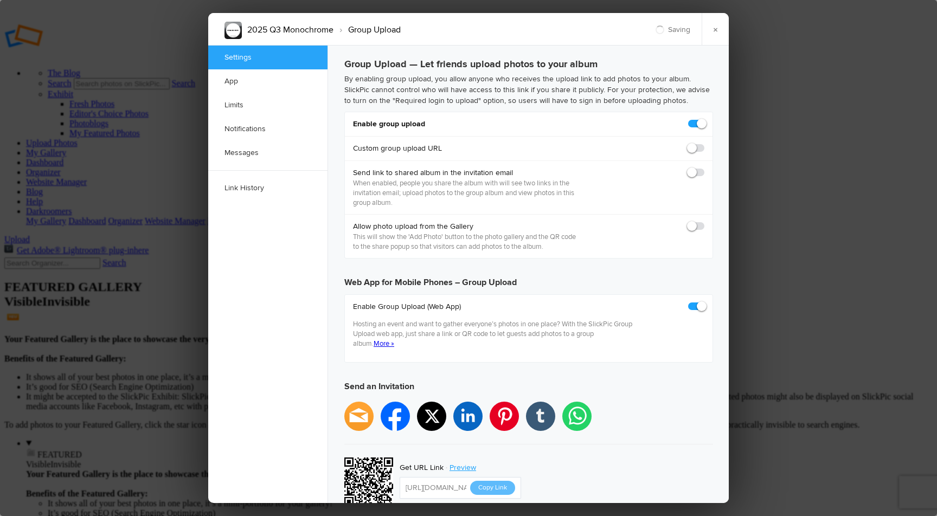
type input "https://slickpic.us/18241913OZlh"
click at [705, 143] on span at bounding box center [705, 143] width 0 height 0
click at [704, 143] on input "checkbox" at bounding box center [704, 143] width 1 height 1
checkbox input "true"
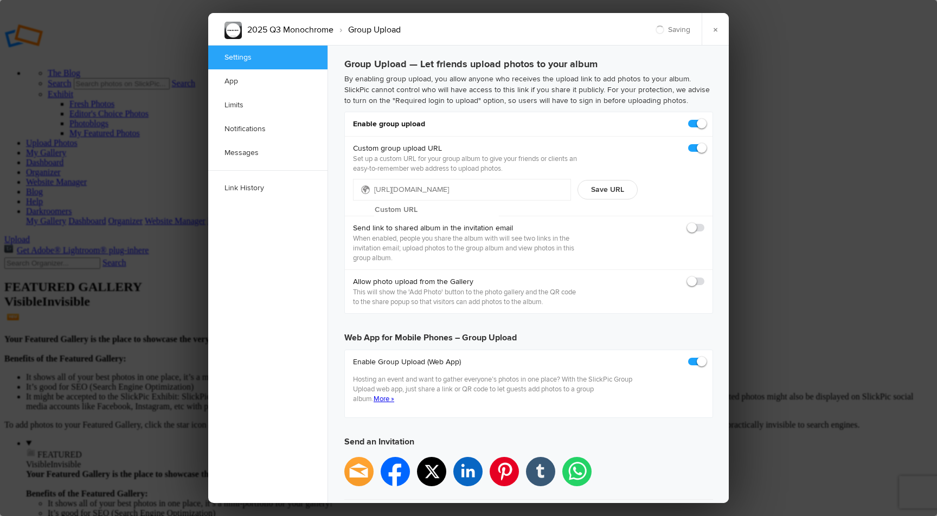
type input "https://slickpic.us/18241914zkYg"
click at [477, 202] on input "text" at bounding box center [436, 210] width 125 height 16
type input "Q3-2025-Monochrome"
click at [611, 190] on button "Save URL" at bounding box center [608, 190] width 60 height 20
type input "https://slickpic.us/Q3-2025-Monochrome"
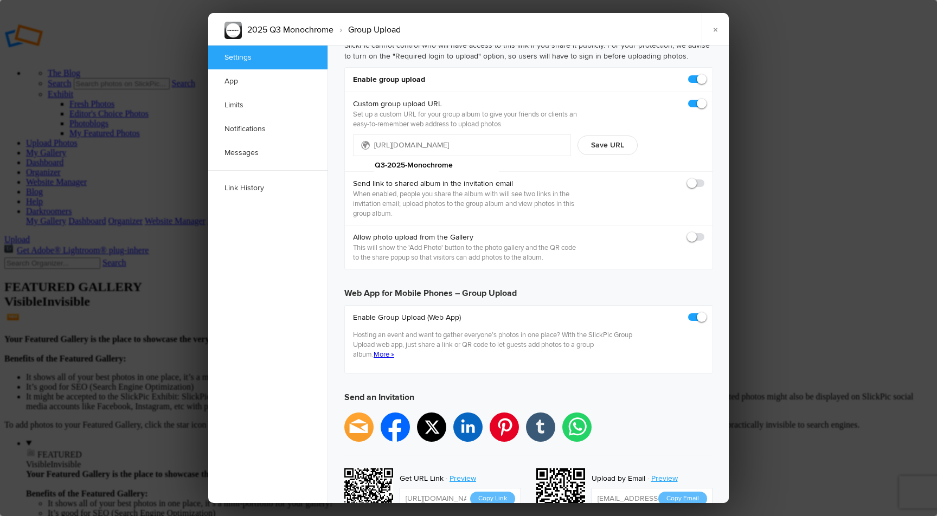
scroll to position [60, 0]
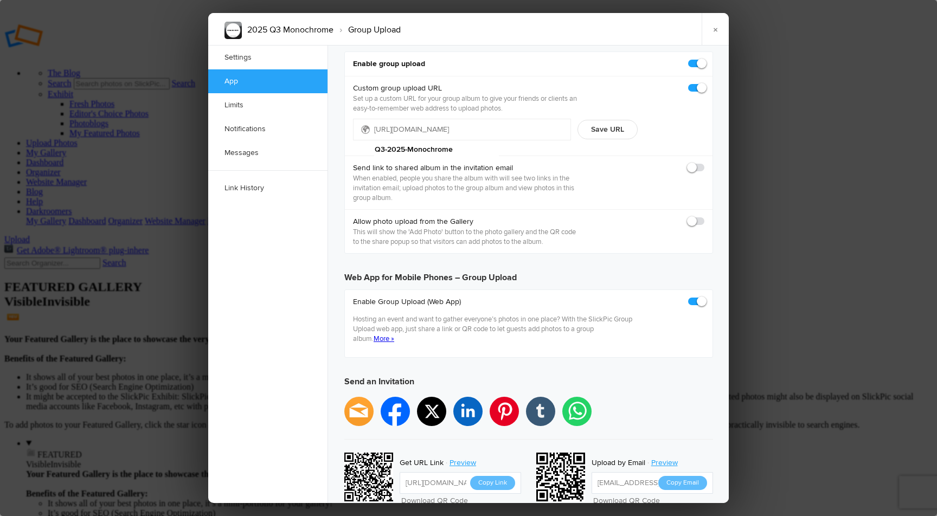
click at [705, 297] on span at bounding box center [705, 297] width 0 height 0
click at [704, 297] on input "checkbox" at bounding box center [704, 296] width 1 height 1
checkbox input "false"
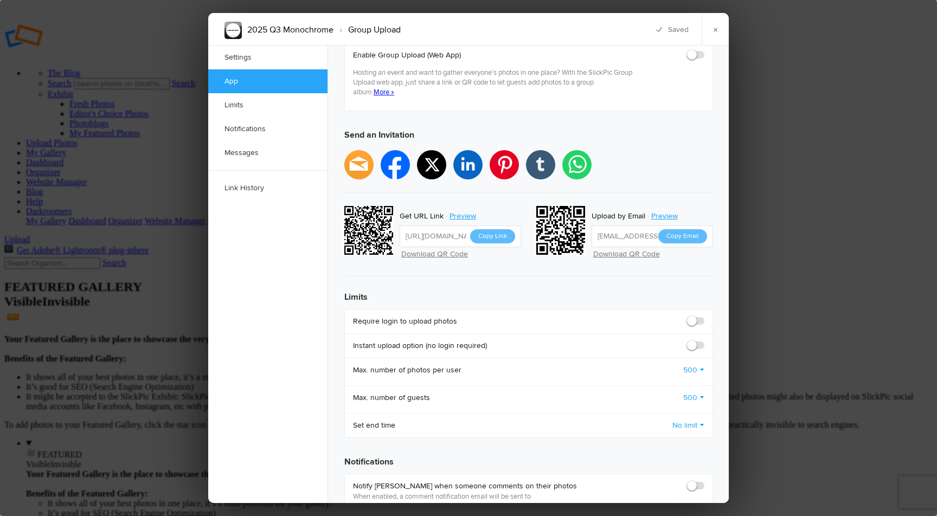
scroll to position [308, 0]
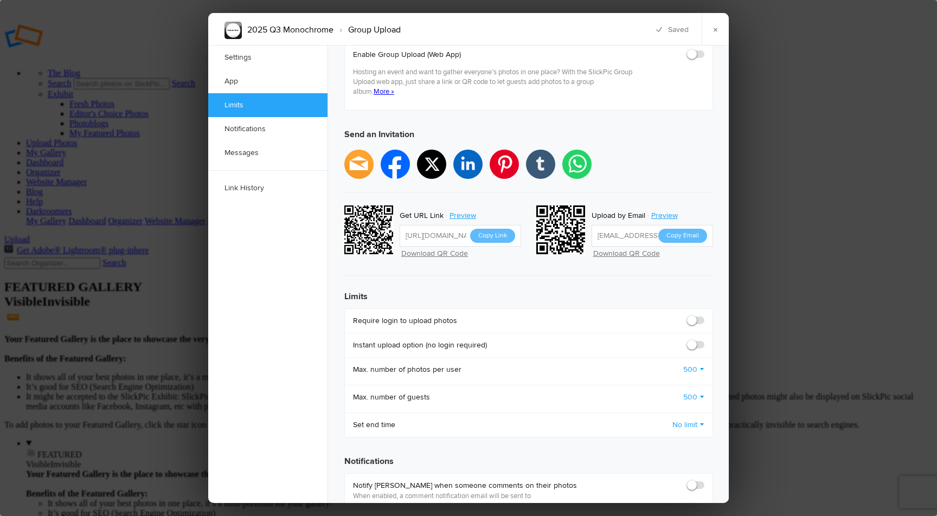
click at [705, 316] on span at bounding box center [705, 316] width 0 height 0
click at [704, 315] on input "checkbox" at bounding box center [704, 315] width 1 height 1
checkbox input "true"
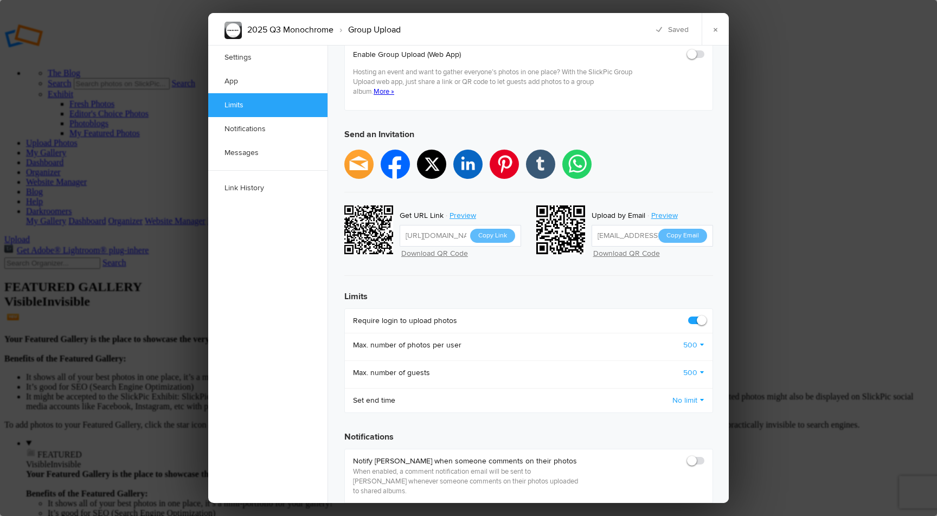
click at [691, 340] on link "500" at bounding box center [694, 345] width 21 height 11
click at [643, 395] on link "2" at bounding box center [655, 403] width 98 height 17
click at [691, 368] on link "500" at bounding box center [694, 373] width 21 height 11
click at [636, 452] on link "50" at bounding box center [655, 460] width 98 height 17
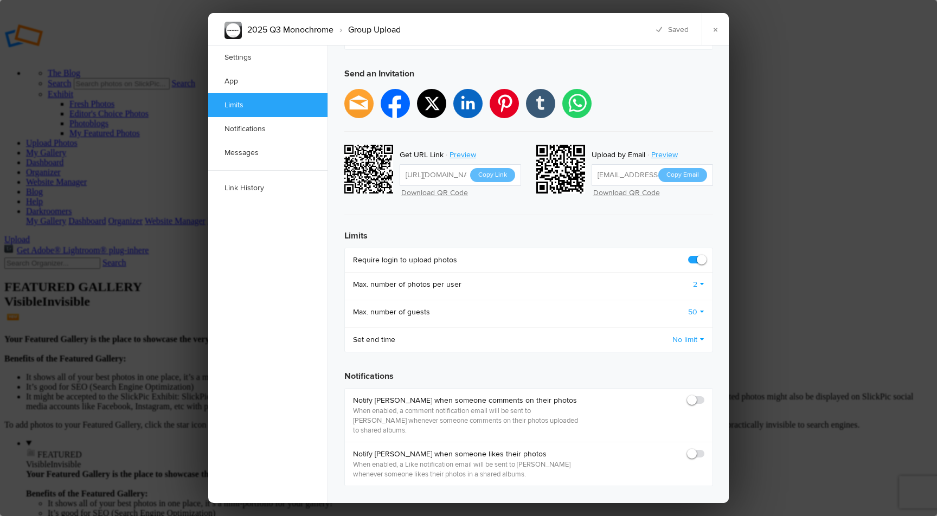
scroll to position [372, 0]
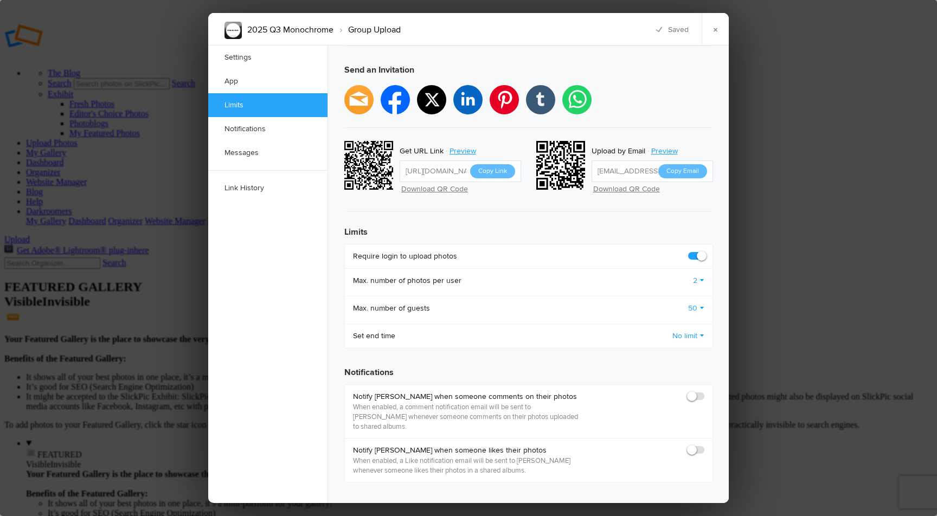
click at [686, 331] on link "No limit" at bounding box center [689, 336] width 32 height 11
click at [652, 365] on link "Set end date and time" at bounding box center [655, 373] width 98 height 17
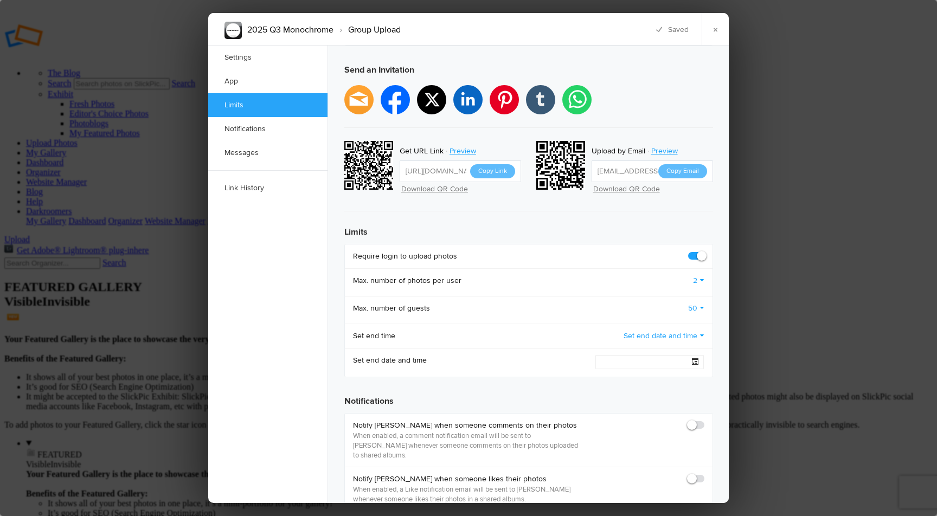
click at [696, 359] on span at bounding box center [695, 362] width 7 height 7
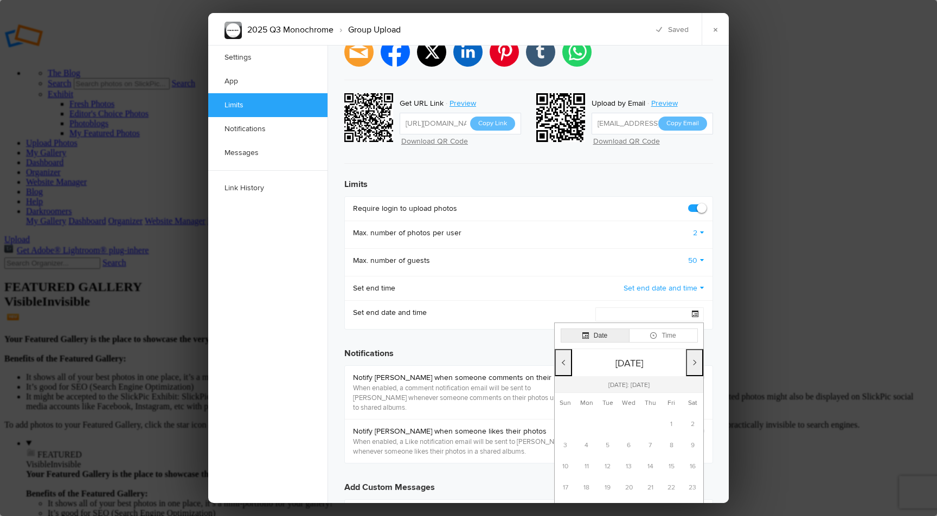
scroll to position [436, 0]
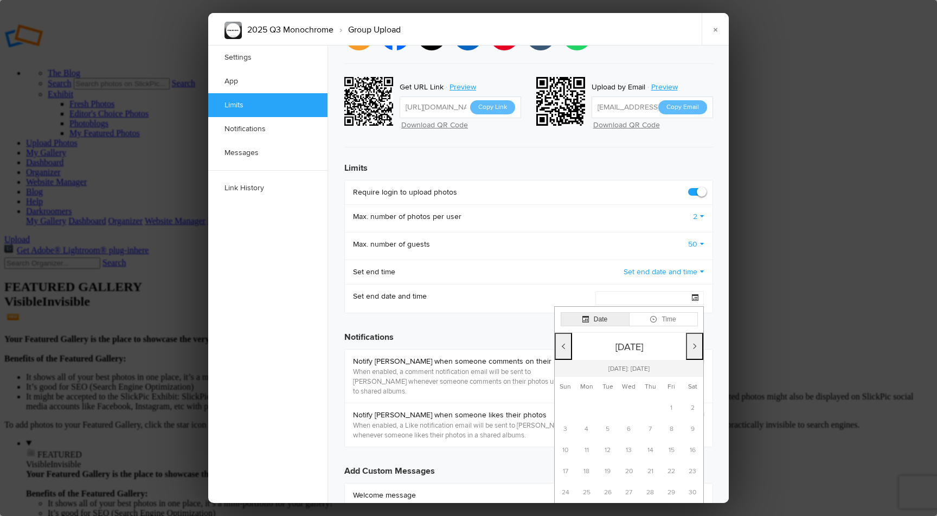
click at [694, 333] on button "Next month" at bounding box center [694, 346] width 17 height 27
click at [606, 483] on td "30" at bounding box center [607, 493] width 21 height 21
click at [695, 295] on span at bounding box center [695, 298] width 7 height 7
click at [676, 312] on button "Time" at bounding box center [663, 319] width 69 height 14
click at [597, 381] on button "Decrease" at bounding box center [596, 386] width 28 height 11
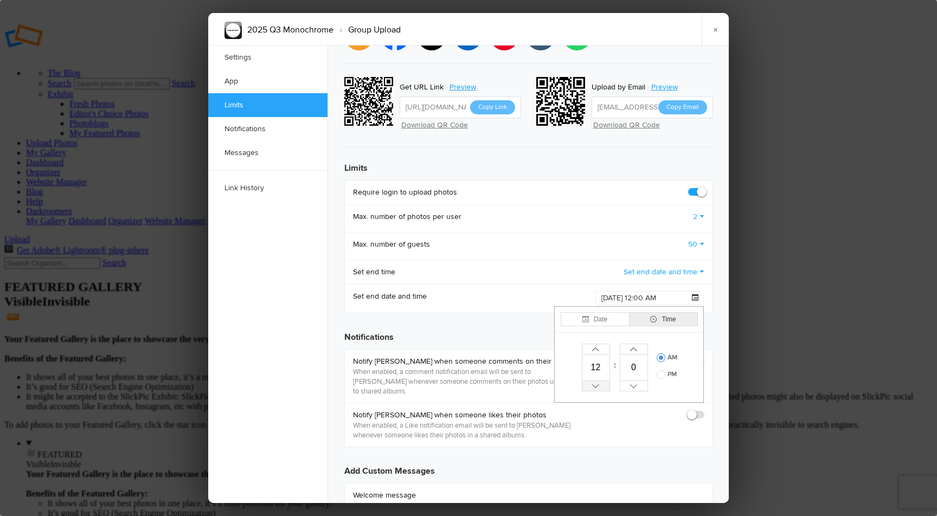
type input "2025-09-30 11:00 AM"
type input "11"
click at [633, 381] on button "Decrease" at bounding box center [634, 386] width 28 height 11
type input "2025-09-30 11:59 AM"
type input "59"
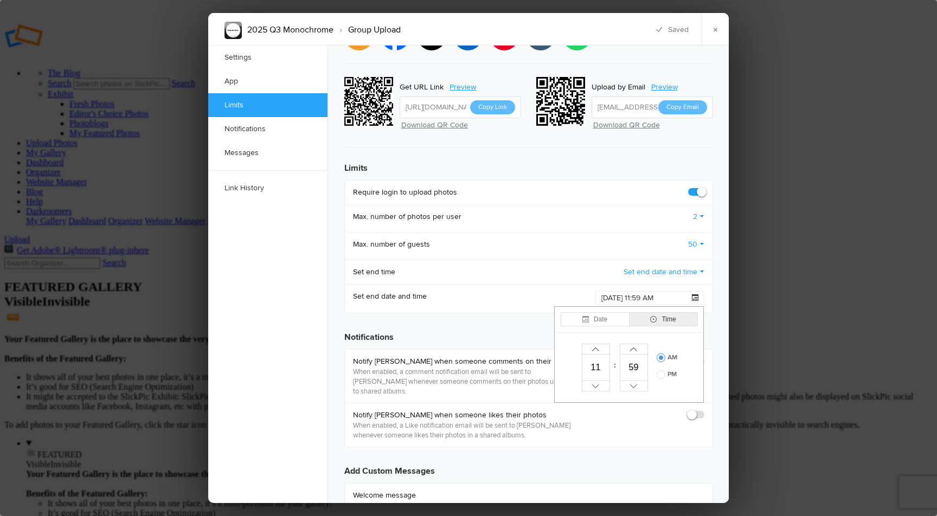
click at [665, 371] on span at bounding box center [661, 375] width 9 height 9
radio input "true"
type input "2025-09-30 11:59 PM"
click at [662, 407] on div "Notify guest authors when someone likes their photos When enabled, a Like notif…" at bounding box center [529, 425] width 368 height 44
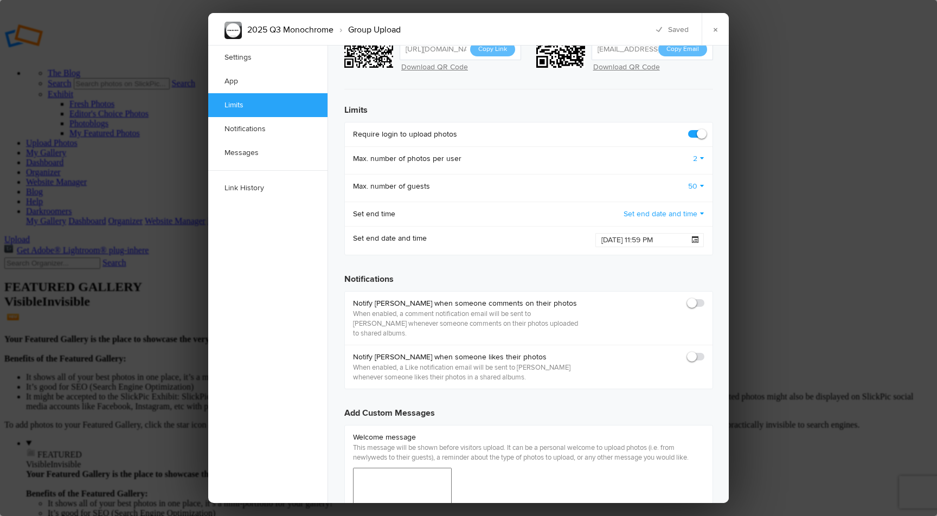
scroll to position [497, 0]
click at [705, 296] on span at bounding box center [705, 296] width 0 height 0
click at [704, 295] on input "checkbox" at bounding box center [704, 295] width 1 height 1
checkbox input "true"
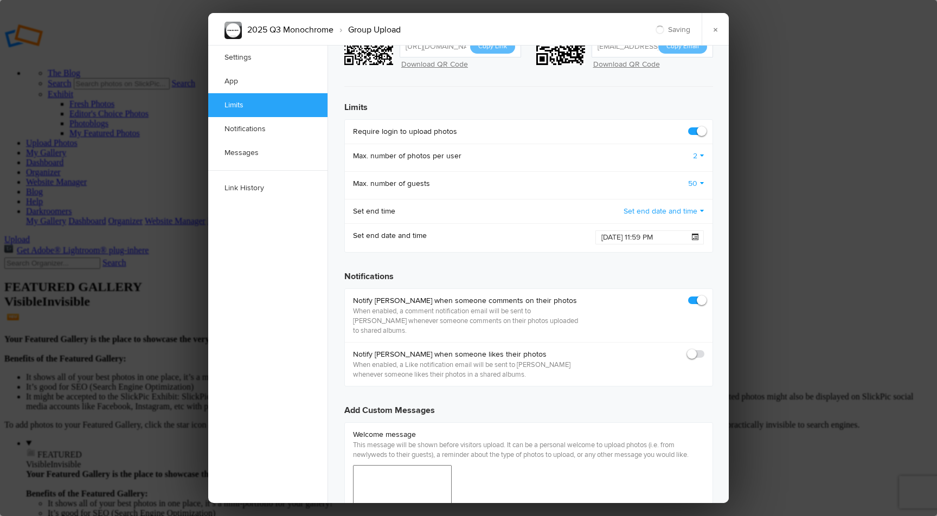
click at [692, 342] on div "Notify guest authors when someone likes their photos When enabled, a Like notif…" at bounding box center [529, 364] width 368 height 44
click at [705, 349] on span at bounding box center [705, 349] width 0 height 0
click at [704, 349] on input "checkbox" at bounding box center [704, 349] width 1 height 1
checkbox input "true"
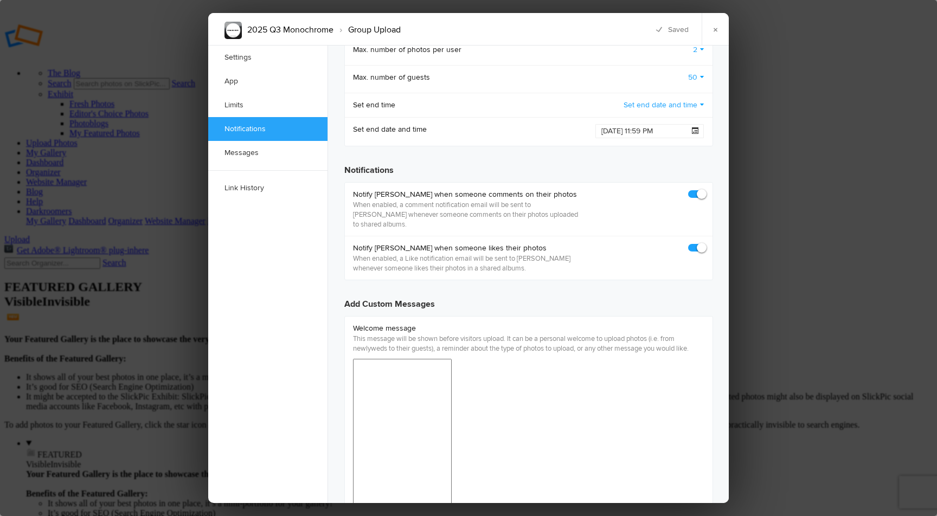
scroll to position [604, 0]
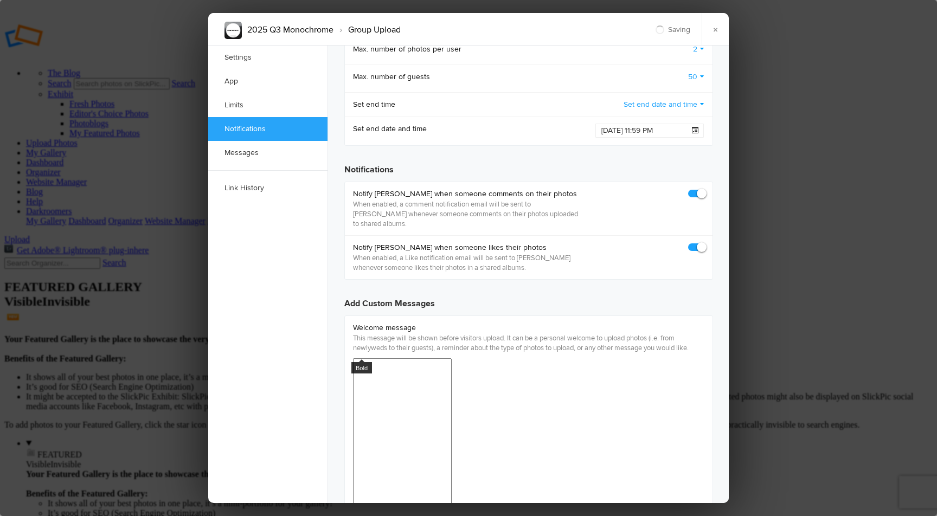
drag, startPoint x: 604, startPoint y: 471, endPoint x: 76, endPoint y: 68, distance: 664.6
click at [604, 471] on div "36pt" at bounding box center [620, 463] width 100 height 15
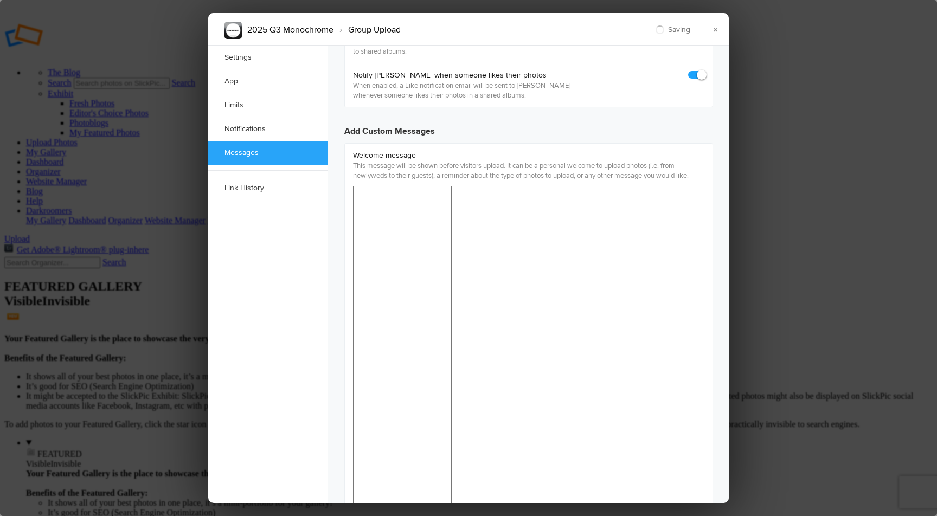
scroll to position [42, 0]
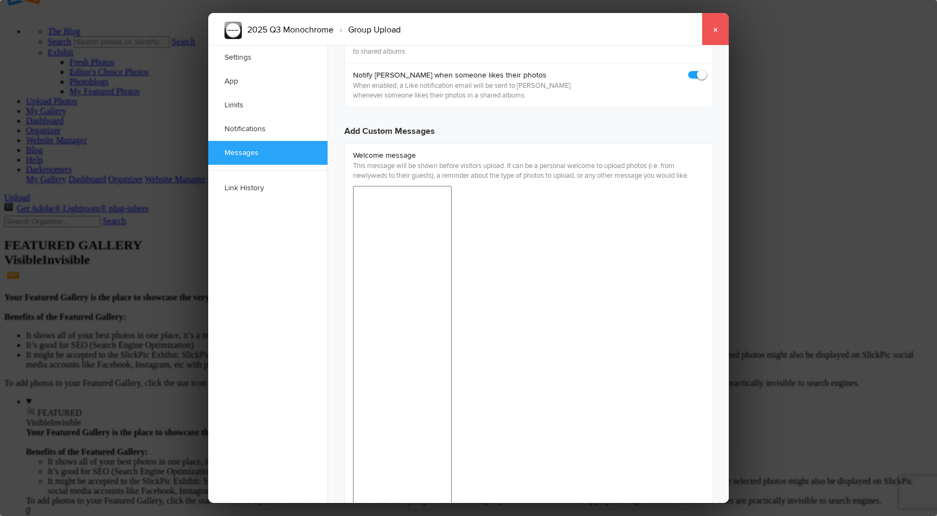
click at [717, 29] on link "×" at bounding box center [715, 29] width 27 height 33
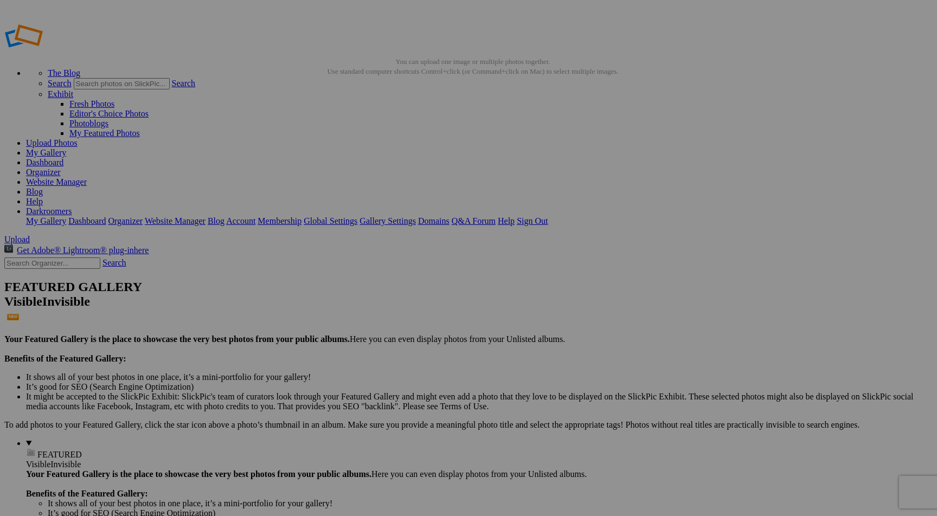
scroll to position [3, 0]
drag, startPoint x: 134, startPoint y: 196, endPoint x: 57, endPoint y: 301, distance: 129.5
drag, startPoint x: 133, startPoint y: 181, endPoint x: 78, endPoint y: 281, distance: 114.6
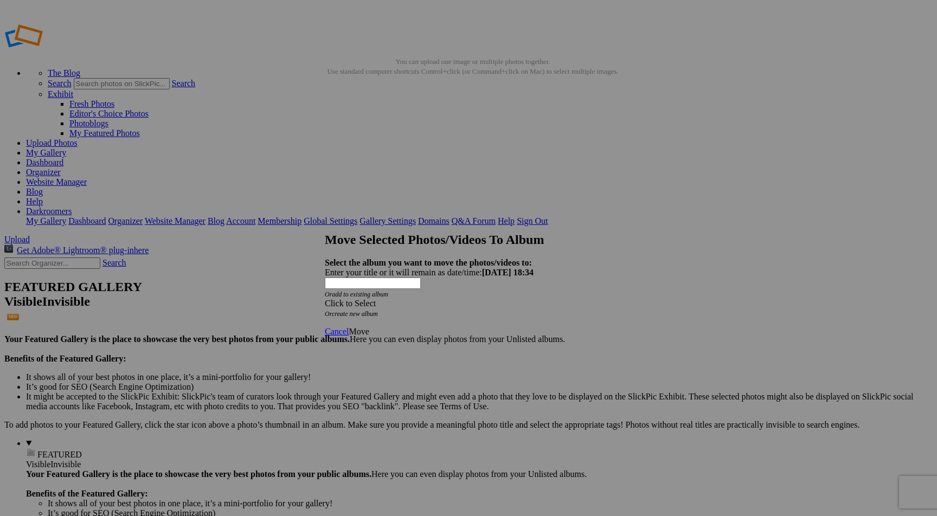
click at [468, 299] on div "Click to Select" at bounding box center [469, 304] width 288 height 10
click at [437, 295] on span "2025 Quarterly Competitions" at bounding box center [422, 290] width 102 height 9
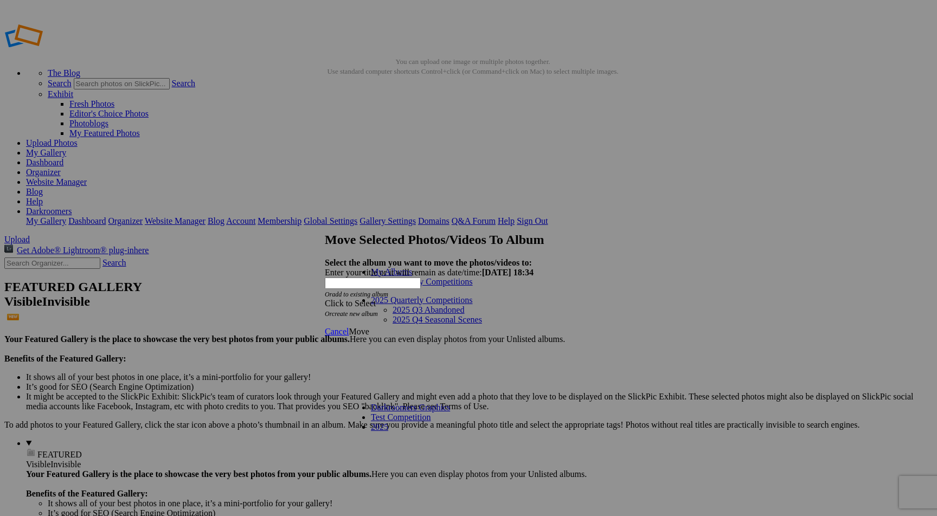
click at [432, 309] on link "2025 Q3 Abandoned" at bounding box center [429, 309] width 72 height 9
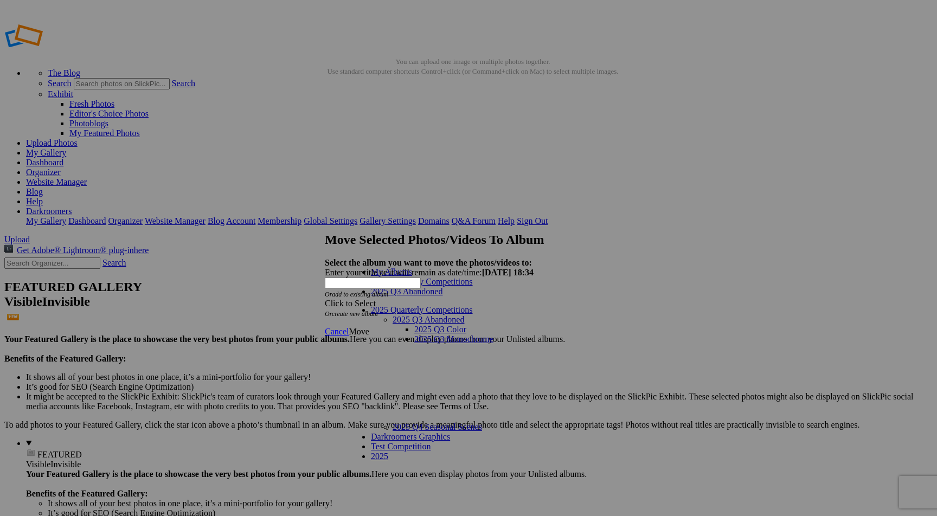
click at [432, 325] on link "2025 Q3 Color" at bounding box center [440, 329] width 52 height 9
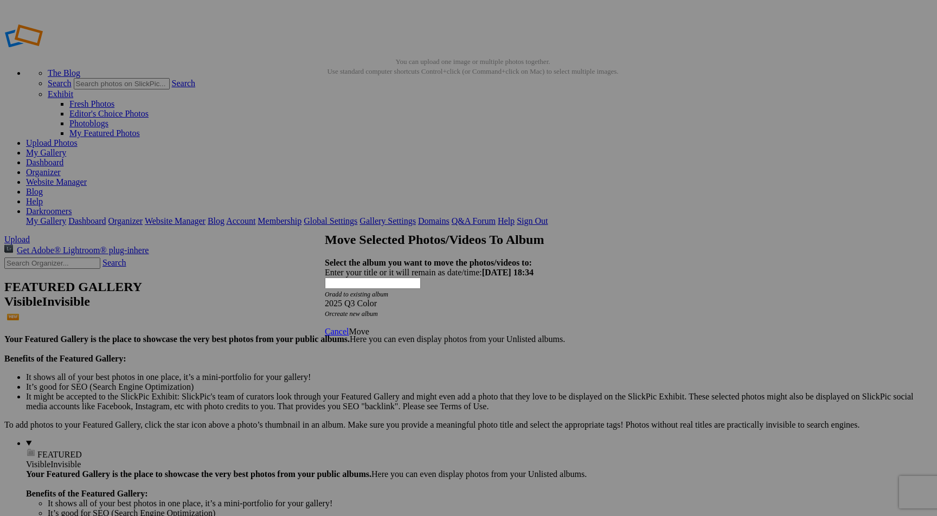
click at [369, 327] on span "Move" at bounding box center [359, 331] width 20 height 9
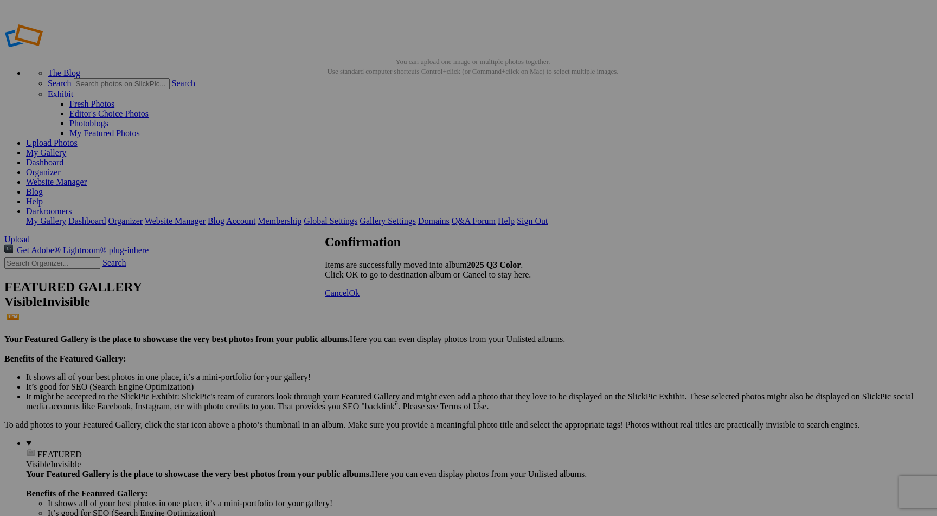
click at [360, 298] on span "Ok" at bounding box center [354, 293] width 11 height 9
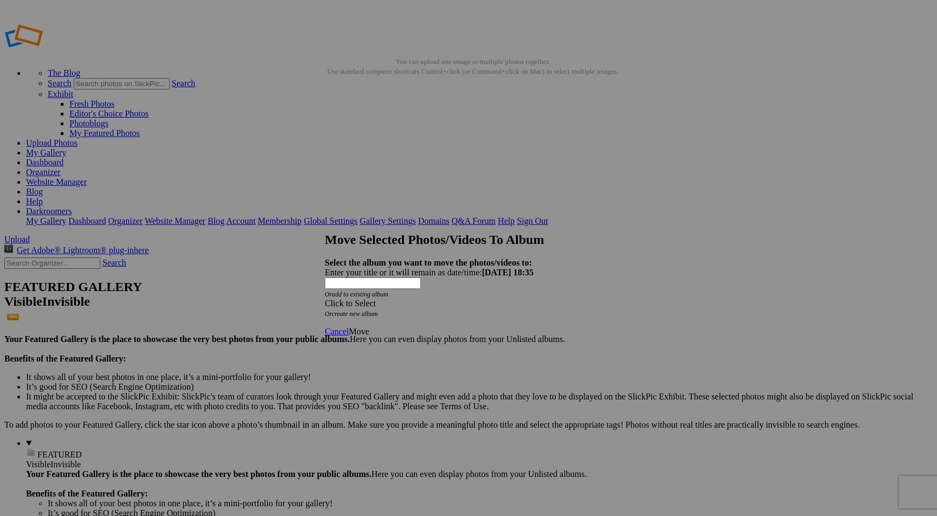
click at [451, 299] on div "Click to Select" at bounding box center [469, 304] width 288 height 10
click at [433, 295] on link "2025 Quarterly Competitions" at bounding box center [422, 290] width 102 height 9
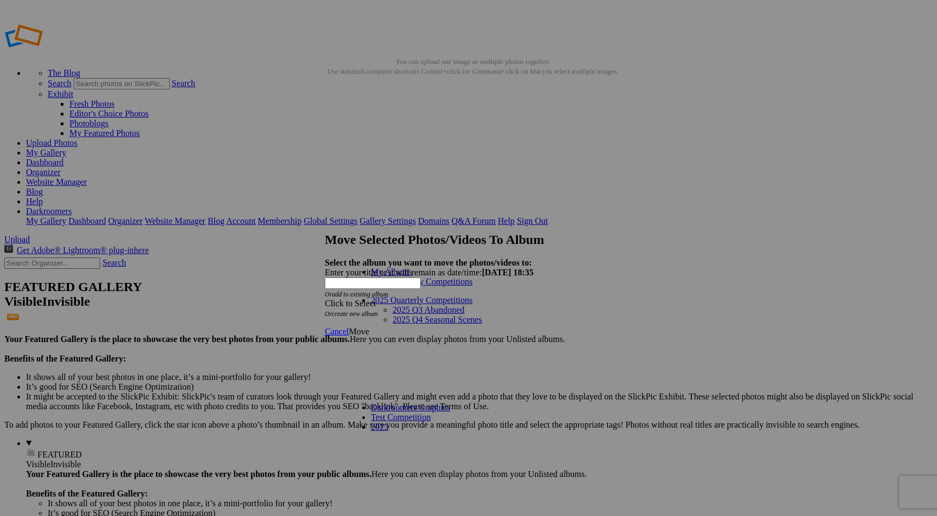
click at [436, 309] on link "2025 Q3 Abandoned" at bounding box center [429, 309] width 72 height 9
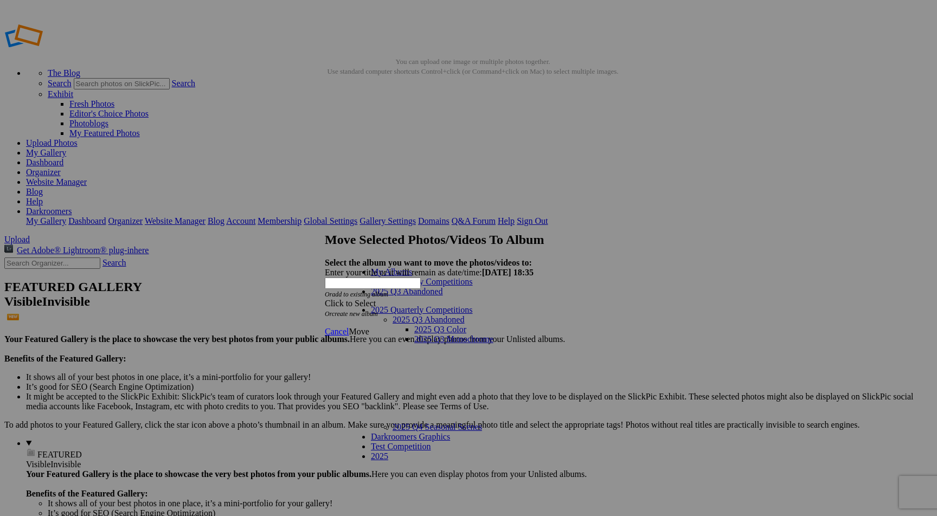
click at [435, 335] on link "2025 Q3 Monochrome" at bounding box center [453, 339] width 79 height 9
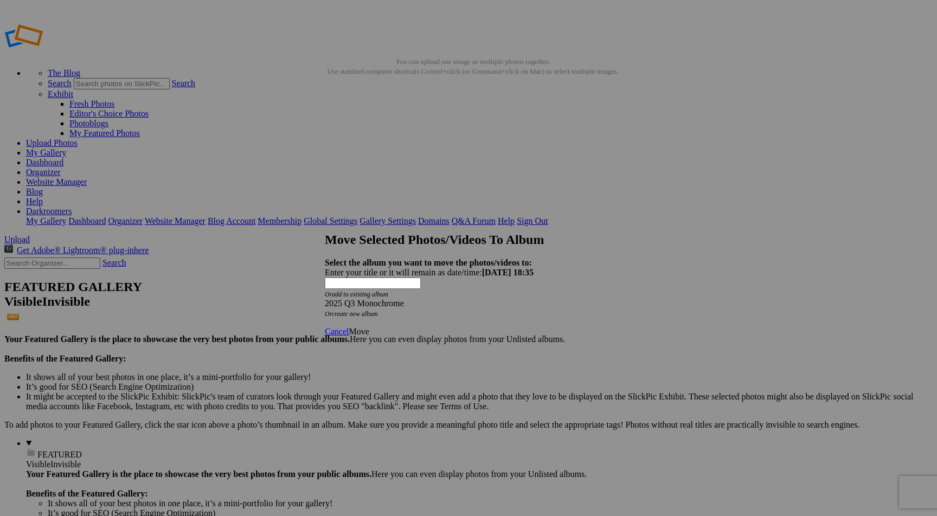
click at [369, 327] on span "Move" at bounding box center [359, 331] width 20 height 9
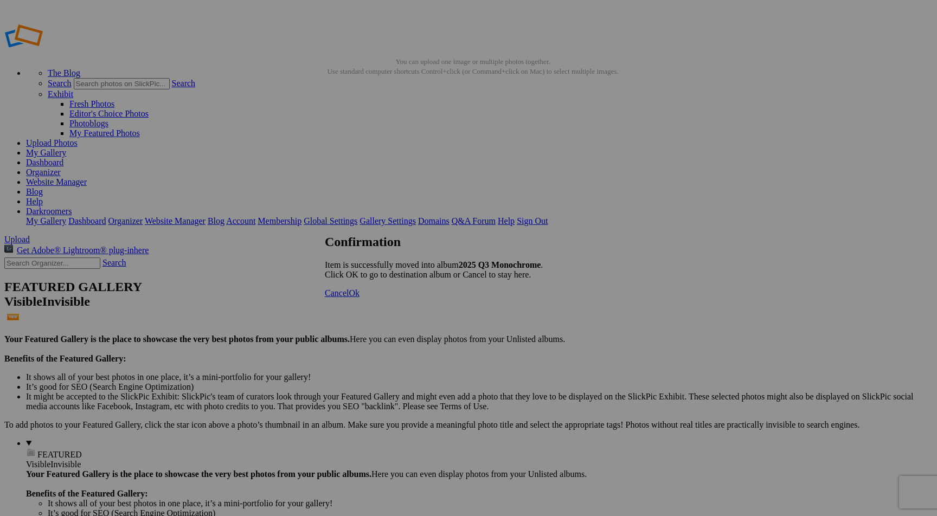
click at [360, 298] on link "Ok" at bounding box center [354, 293] width 11 height 9
